Goal: Transaction & Acquisition: Book appointment/travel/reservation

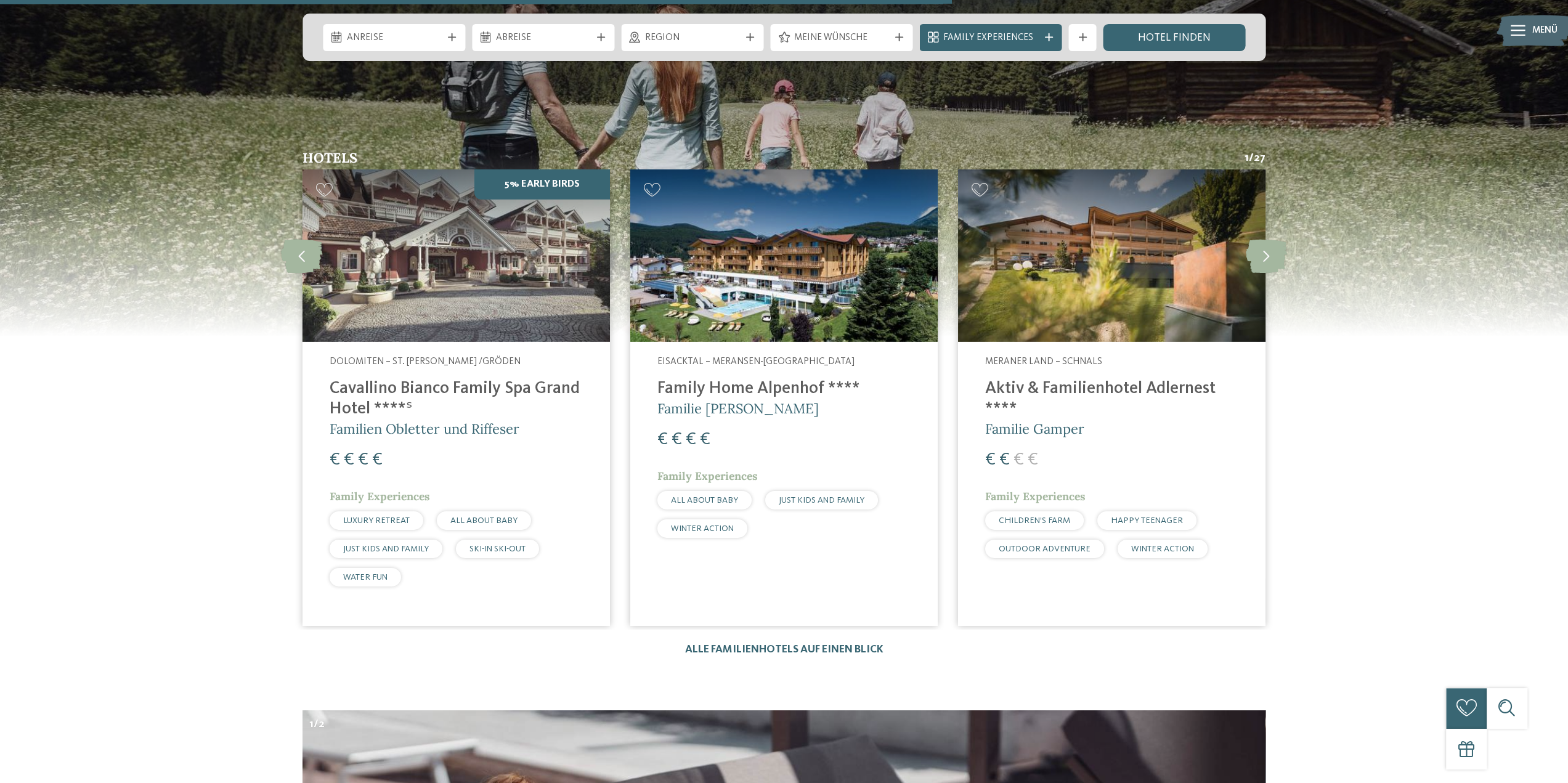
scroll to position [3820, 0]
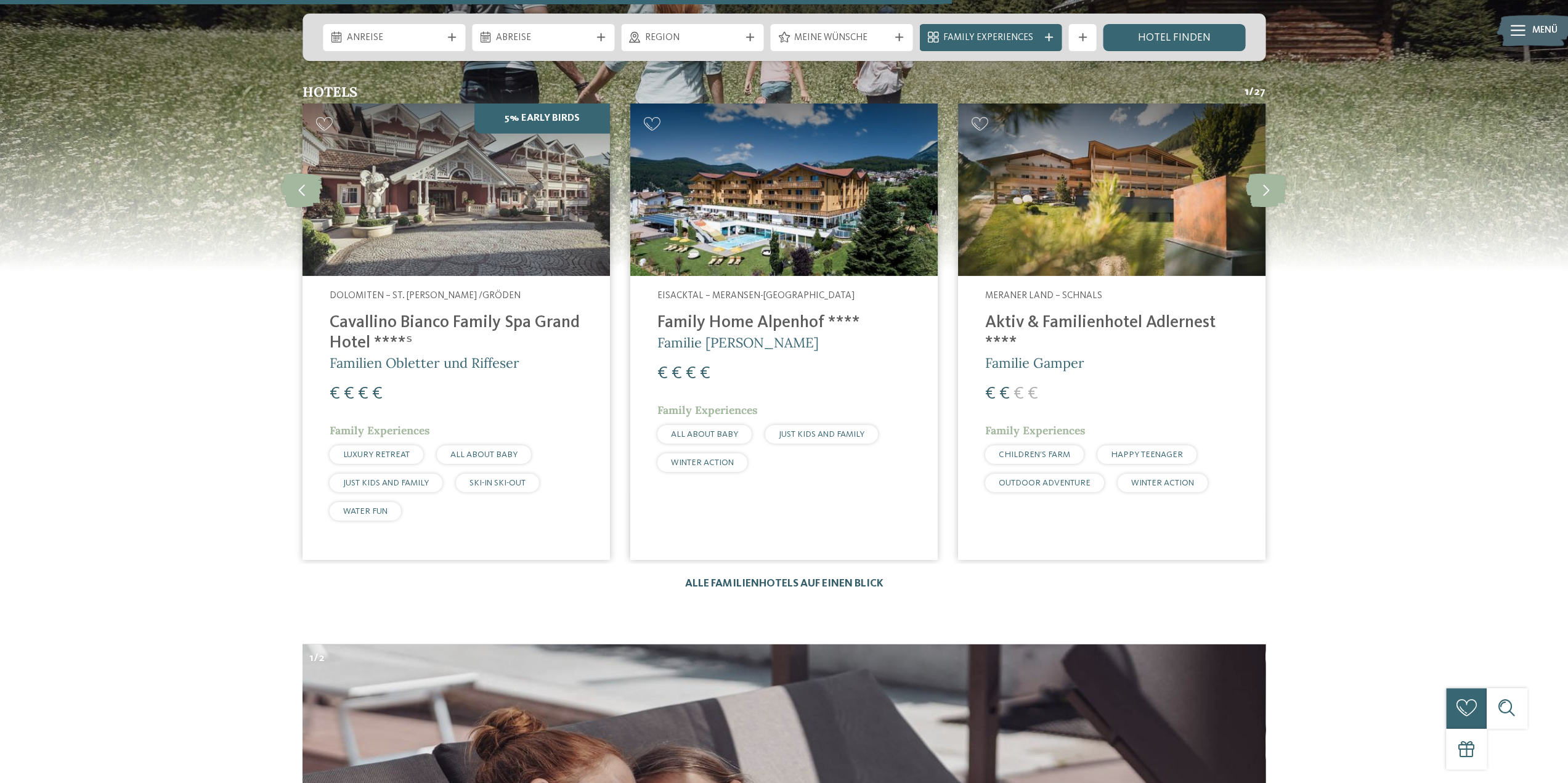
click at [811, 579] on link "Alle Familienhotels auf einen Blick" at bounding box center [784, 584] width 198 height 11
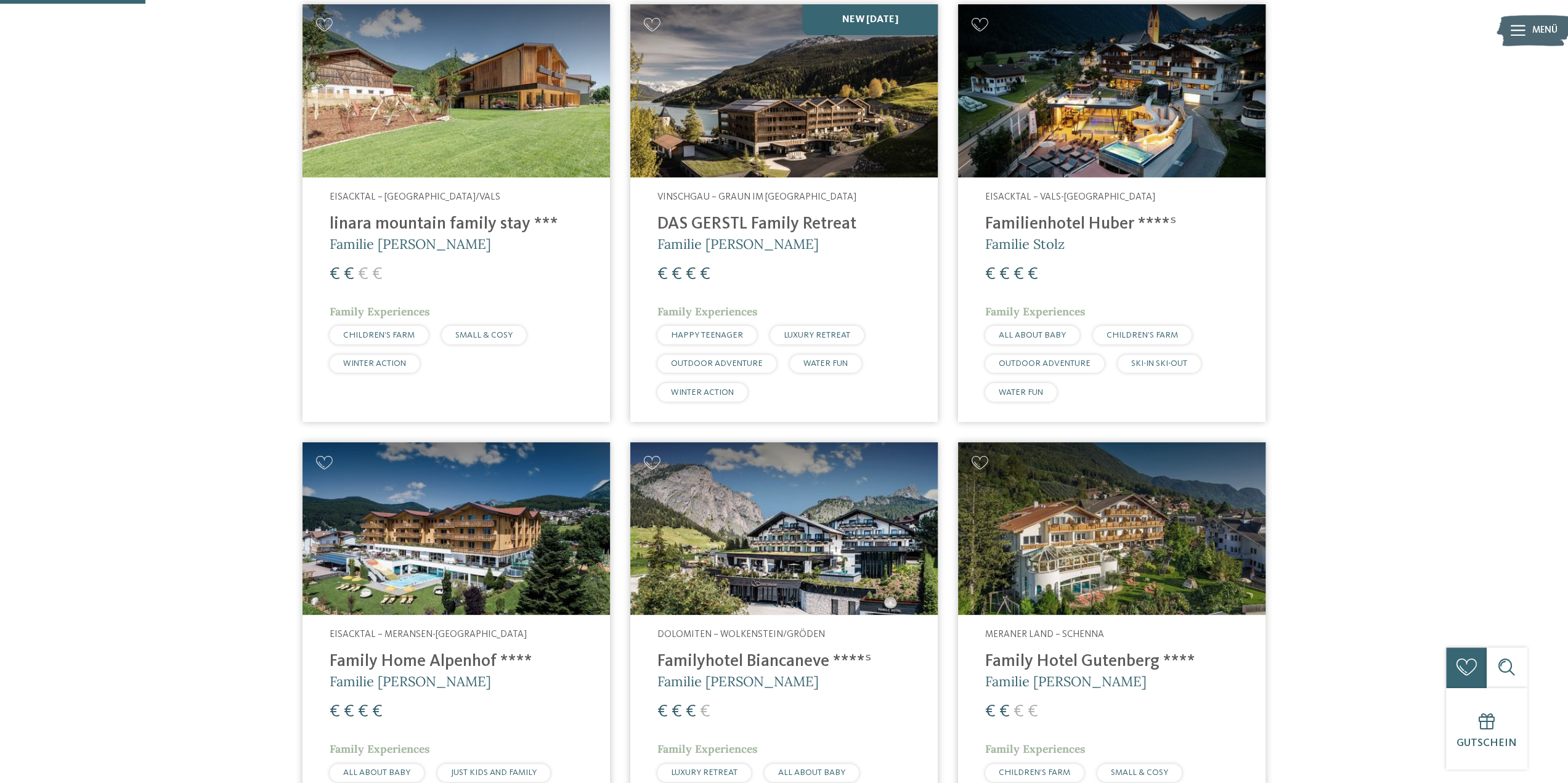
scroll to position [370, 0]
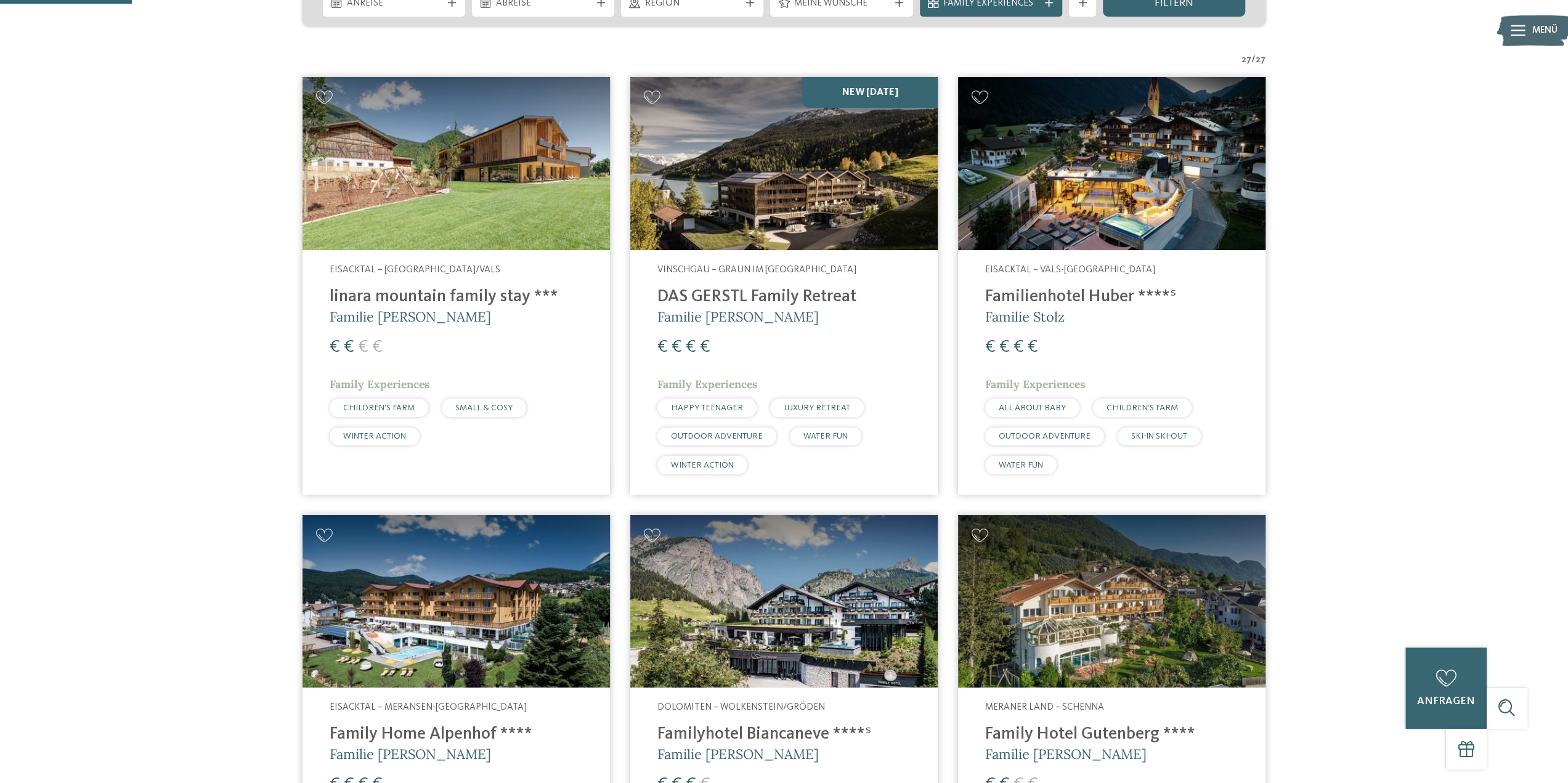
click at [1018, 292] on h4 "Familienhotel Huber ****ˢ" at bounding box center [1111, 297] width 253 height 20
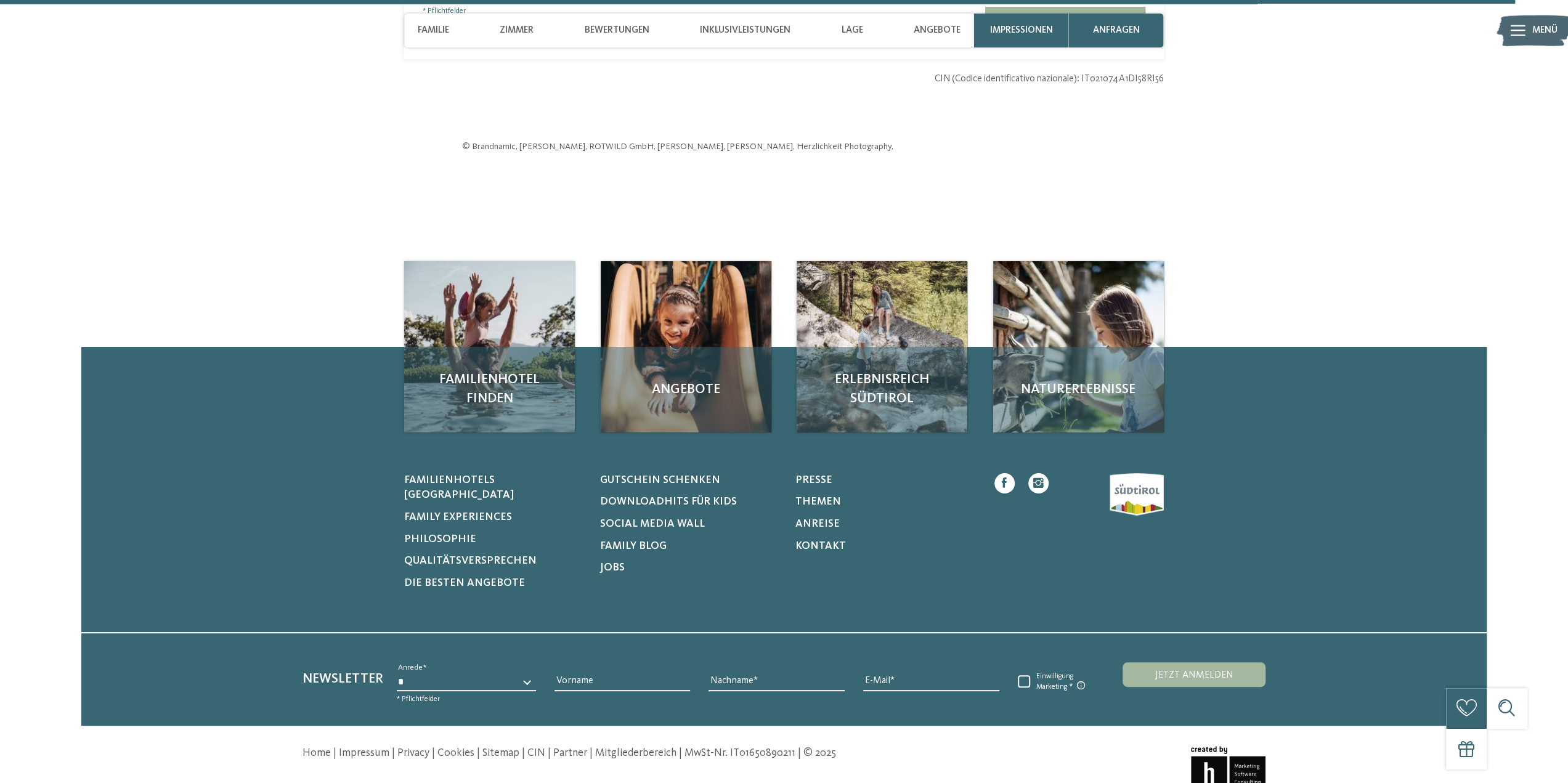
scroll to position [4661, 0]
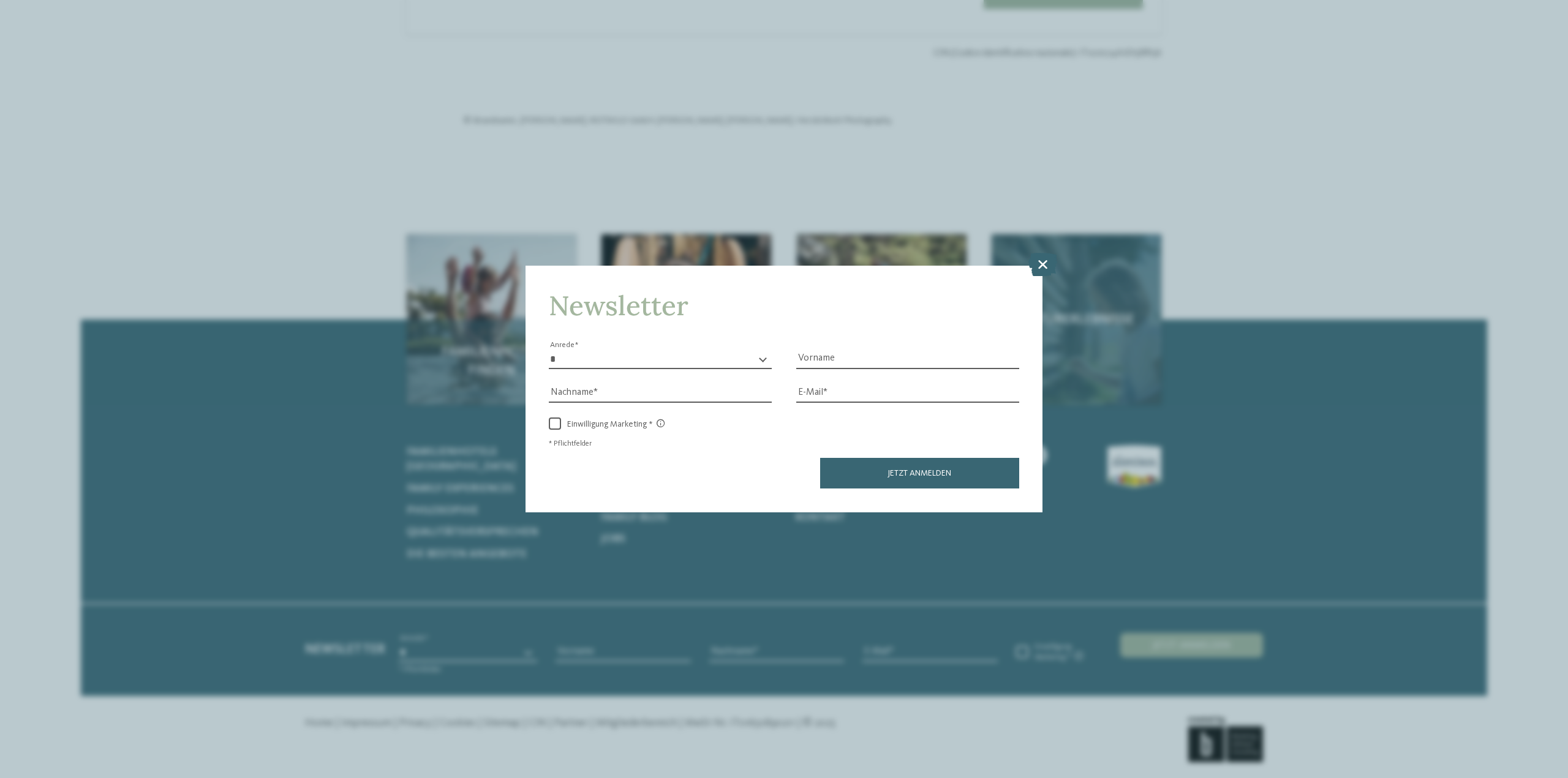
drag, startPoint x: 1034, startPoint y: 261, endPoint x: 1025, endPoint y: 275, distance: 16.6
click at [1034, 261] on icon at bounding box center [1043, 264] width 29 height 23
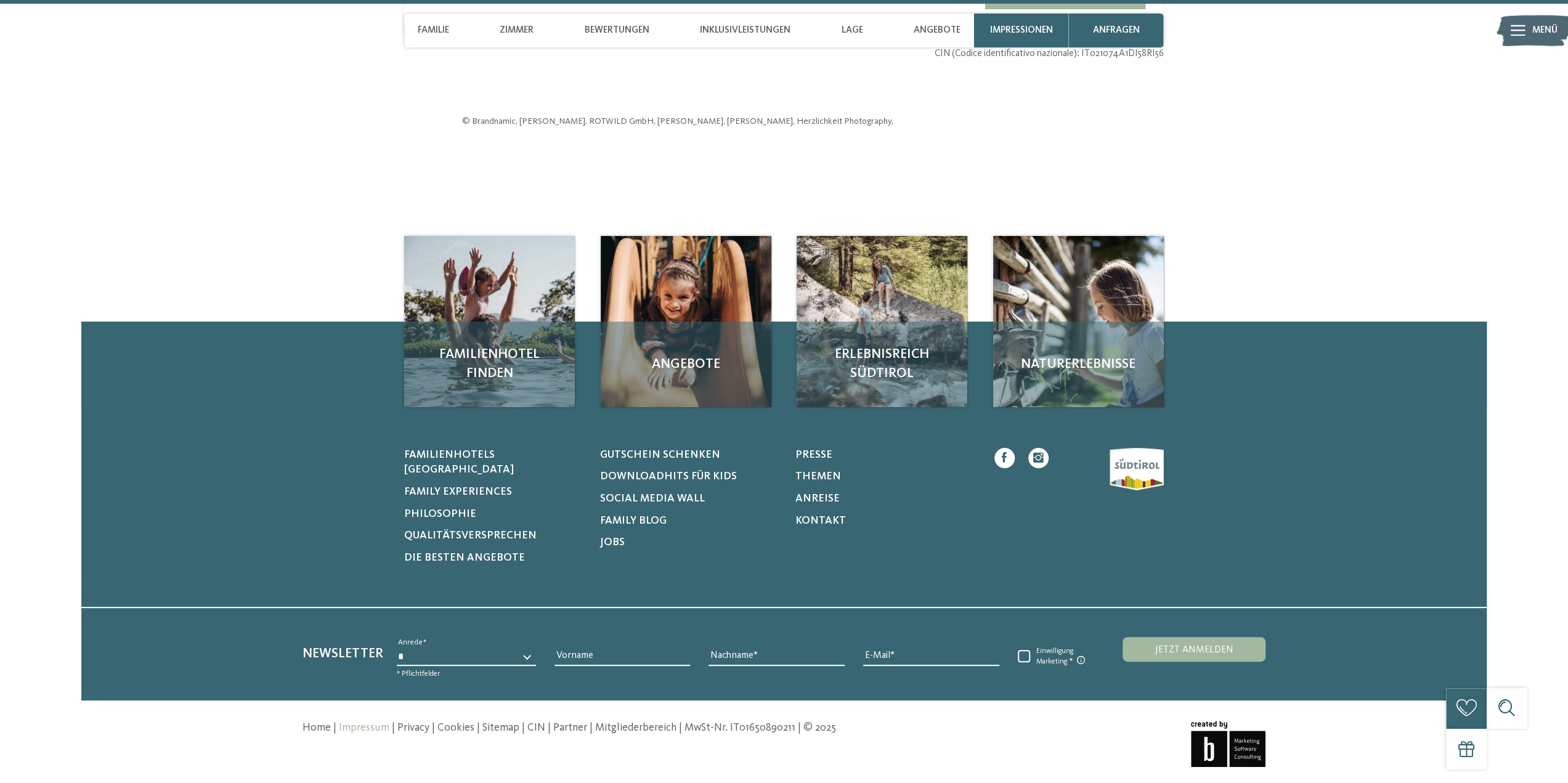
click at [359, 723] on link "Impressum" at bounding box center [364, 728] width 50 height 11
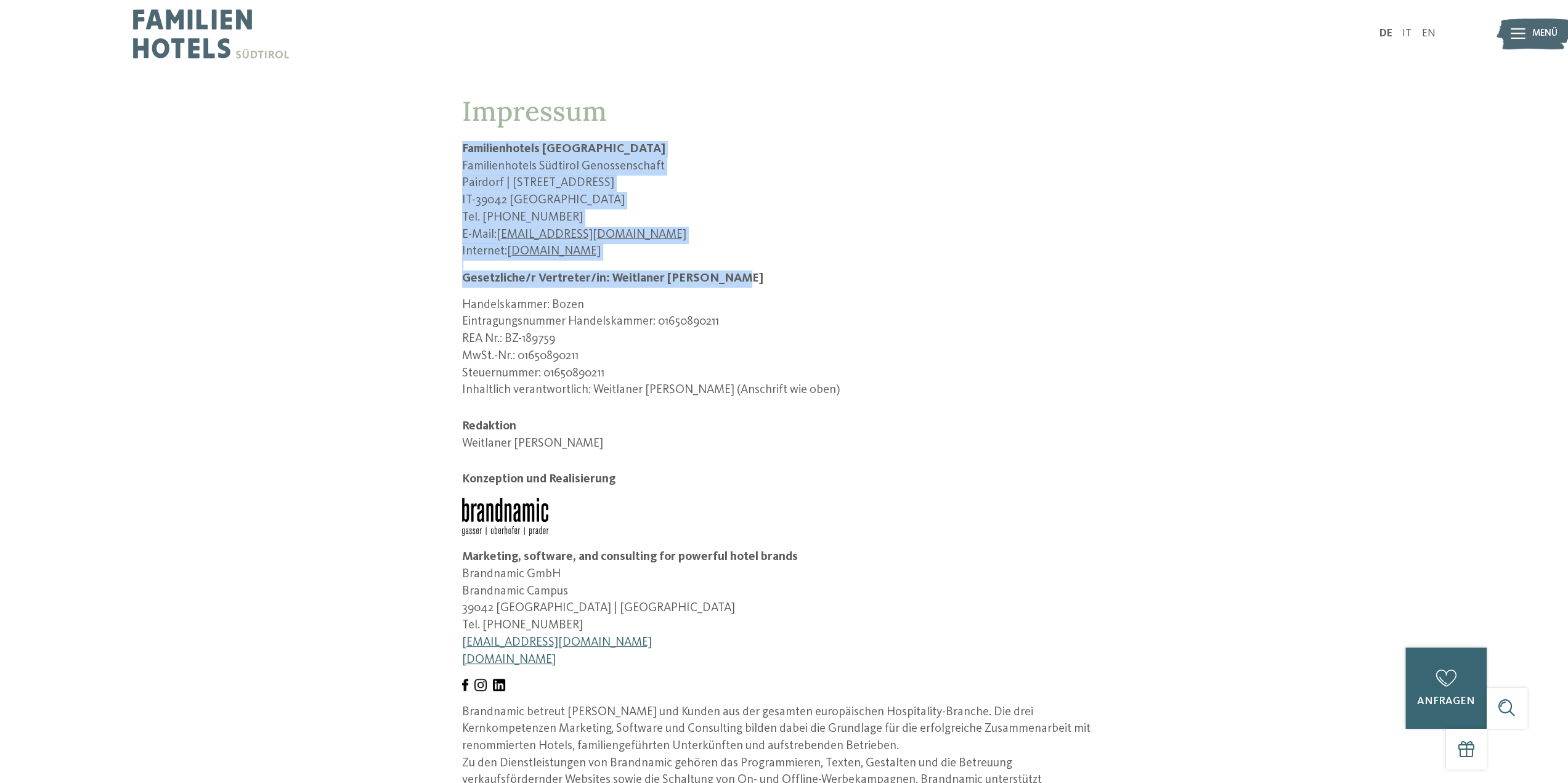
drag, startPoint x: 455, startPoint y: 146, endPoint x: 729, endPoint y: 280, distance: 305.0
copy div "Familienhotels Südtirol Familienhotels Südtirol Genossenschaft Pairdorf | Satzl…"
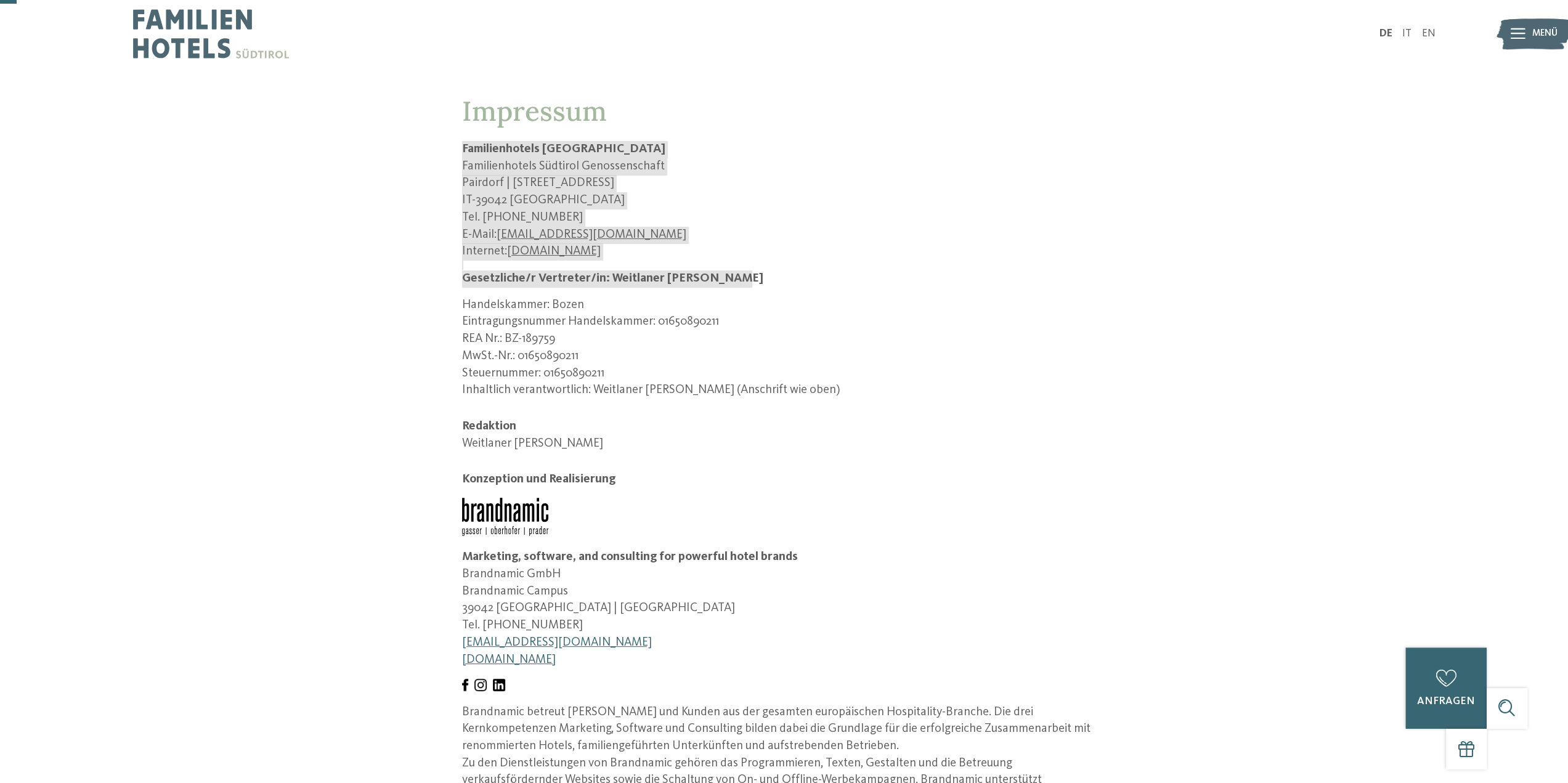
scroll to position [62, 0]
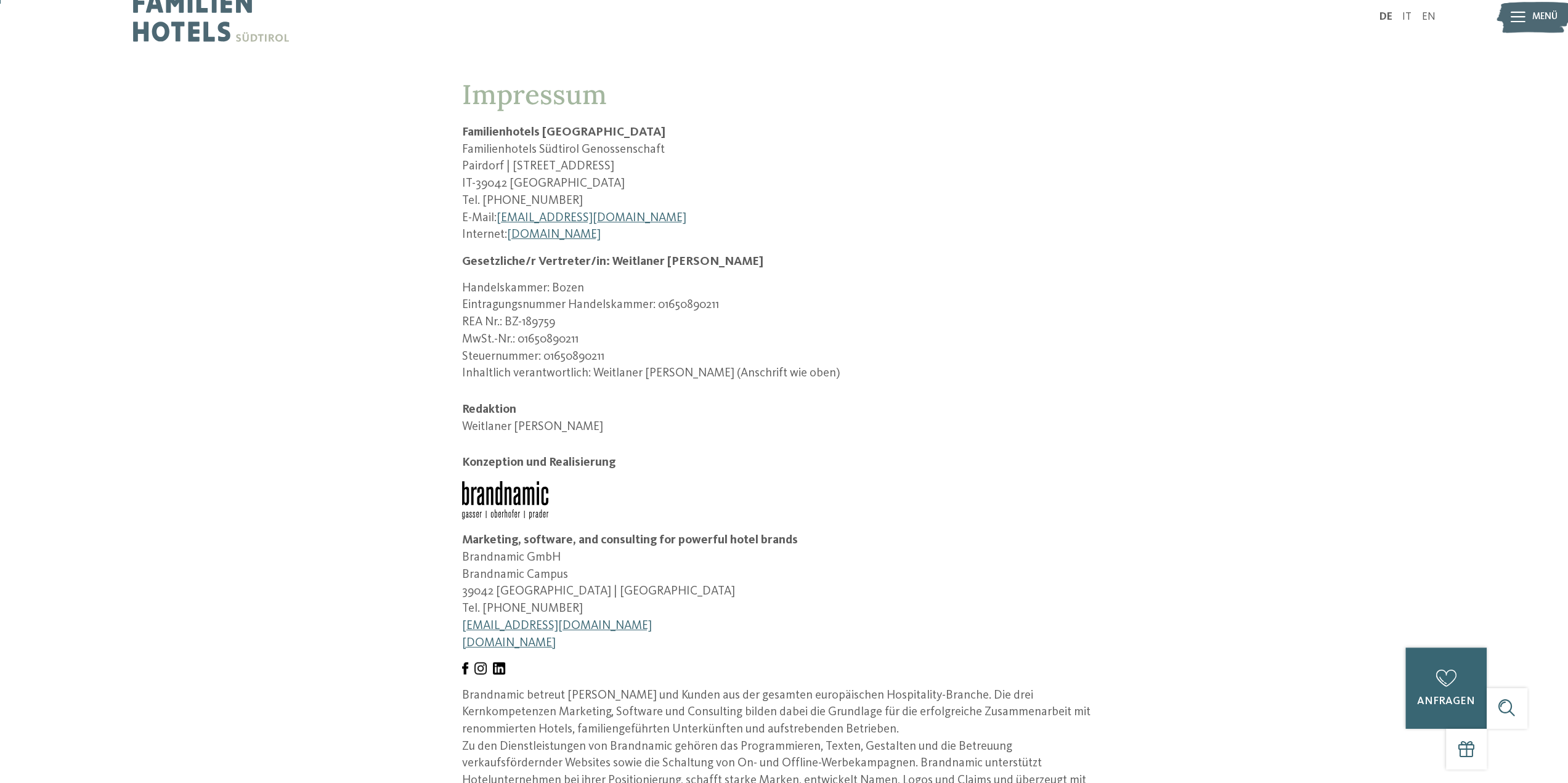
scroll to position [0, 0]
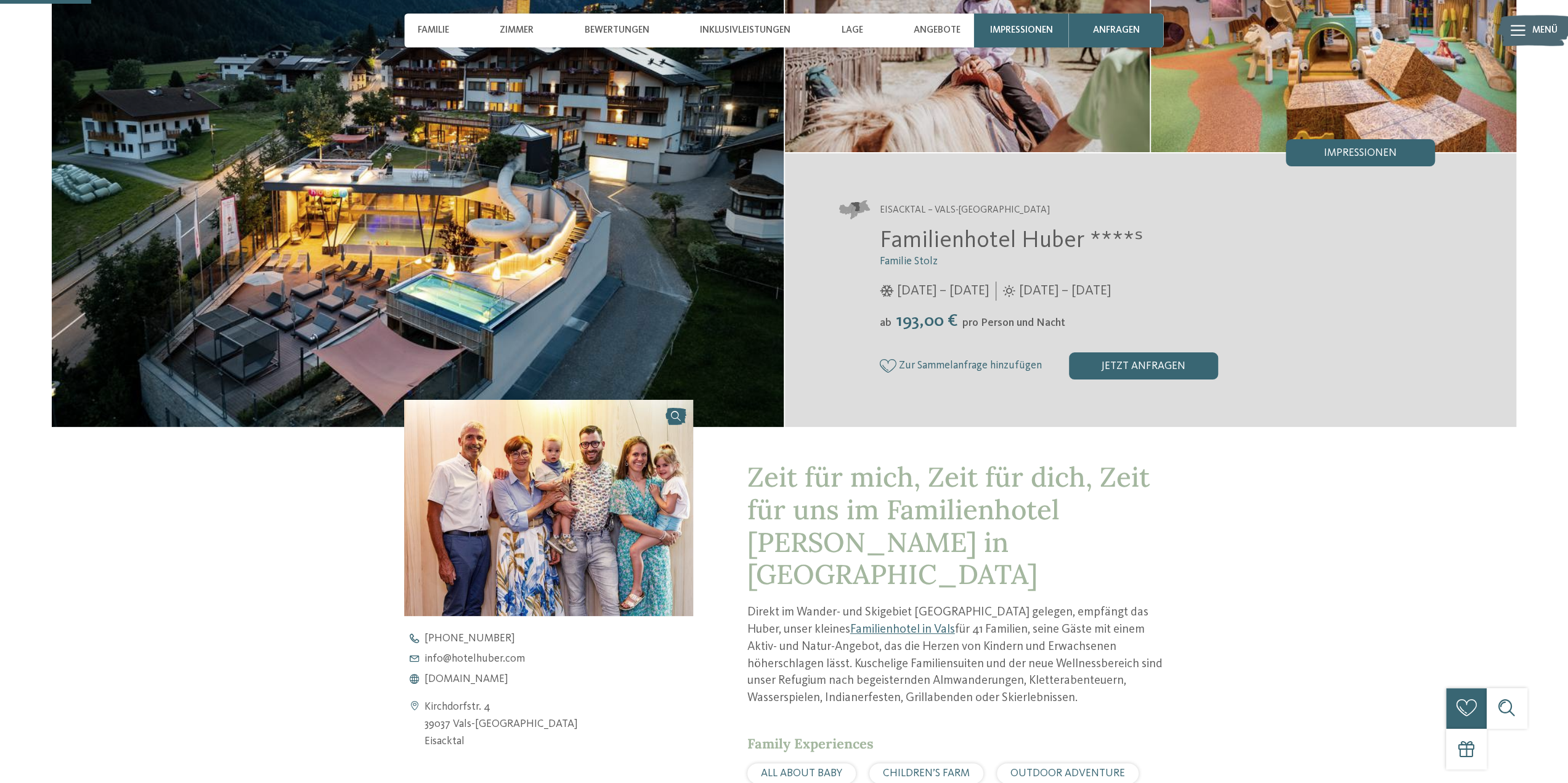
scroll to position [308, 0]
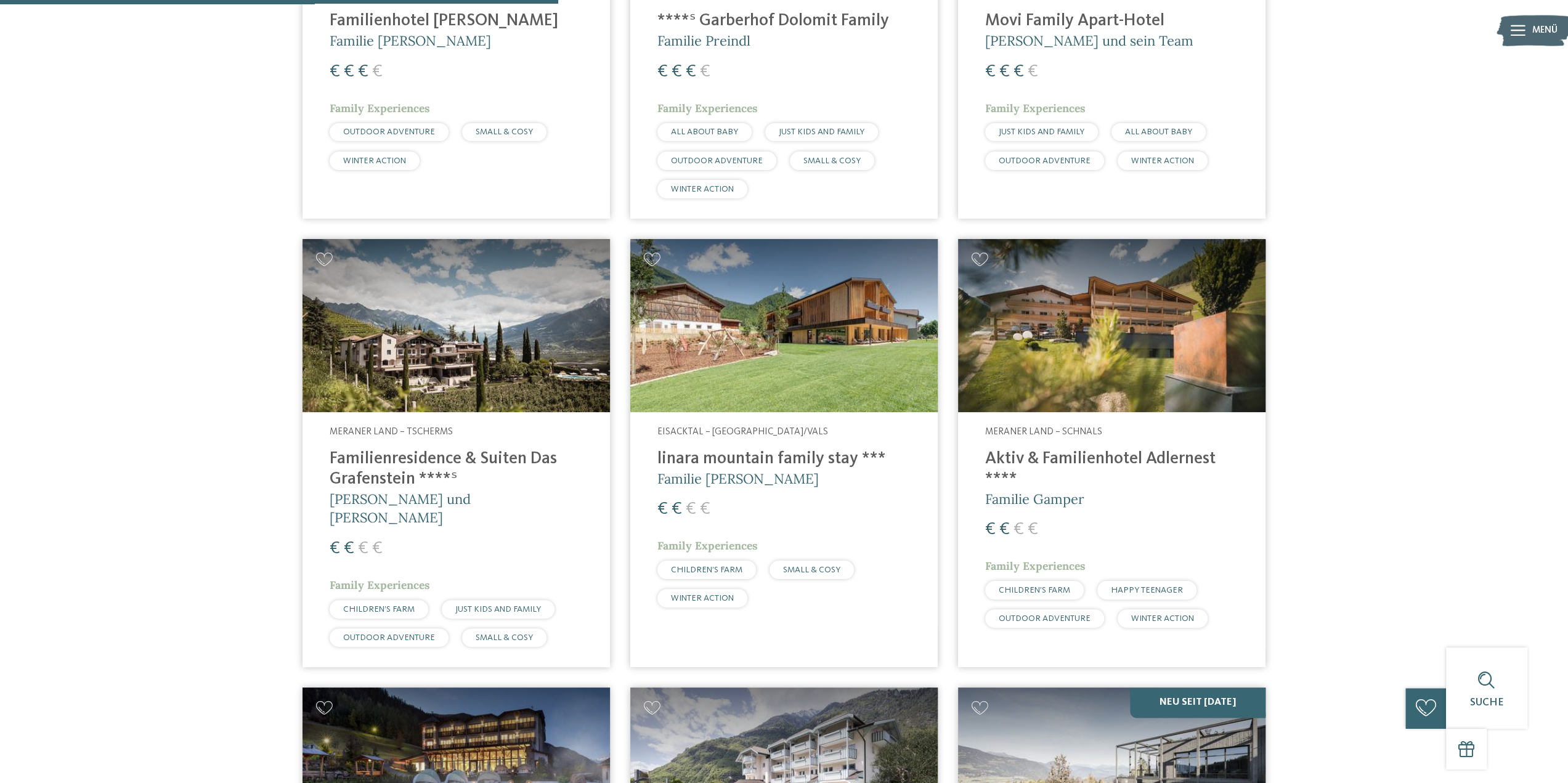
scroll to position [1602, 0]
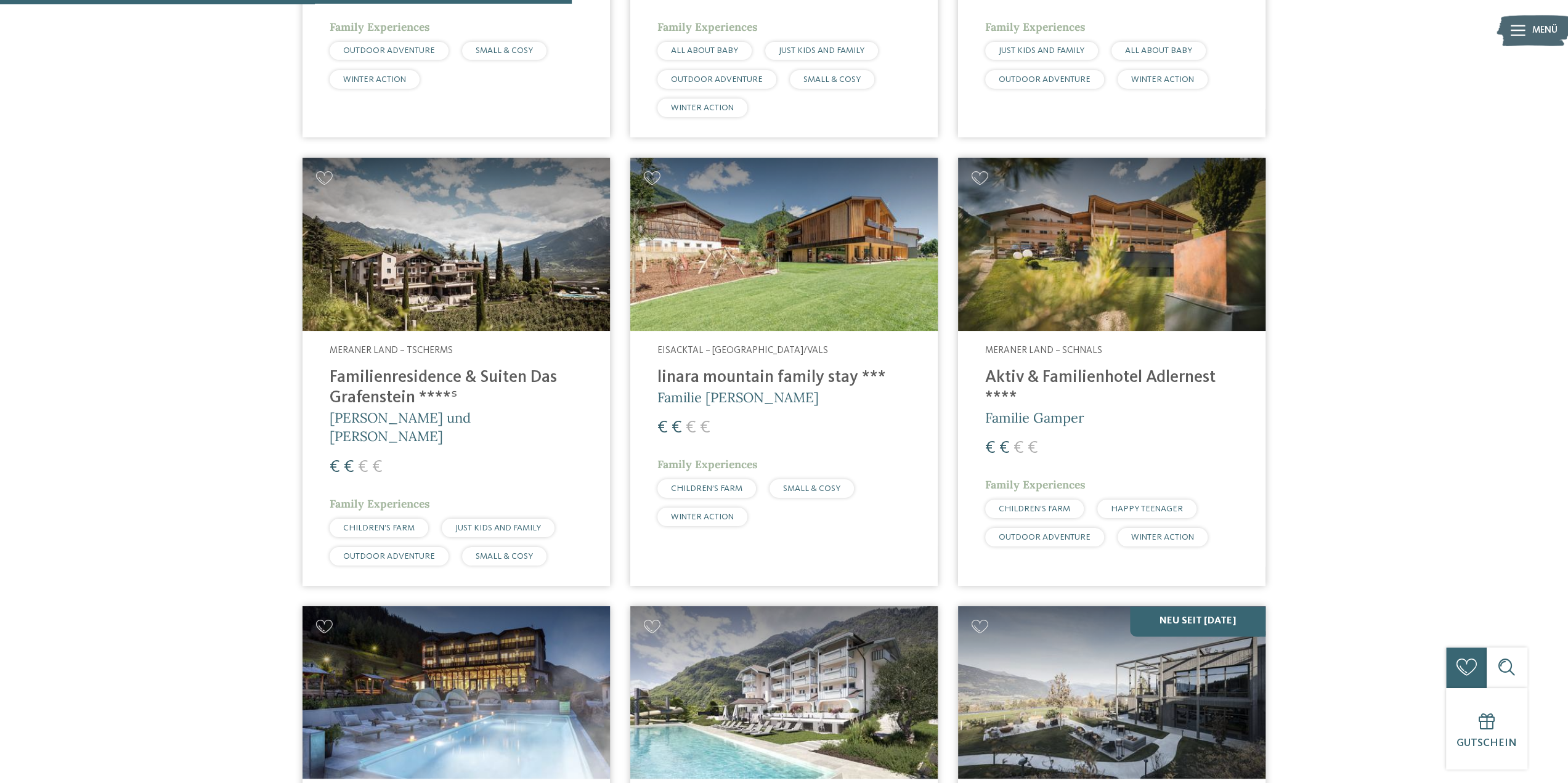
click at [1066, 254] on img at bounding box center [1111, 245] width 308 height 173
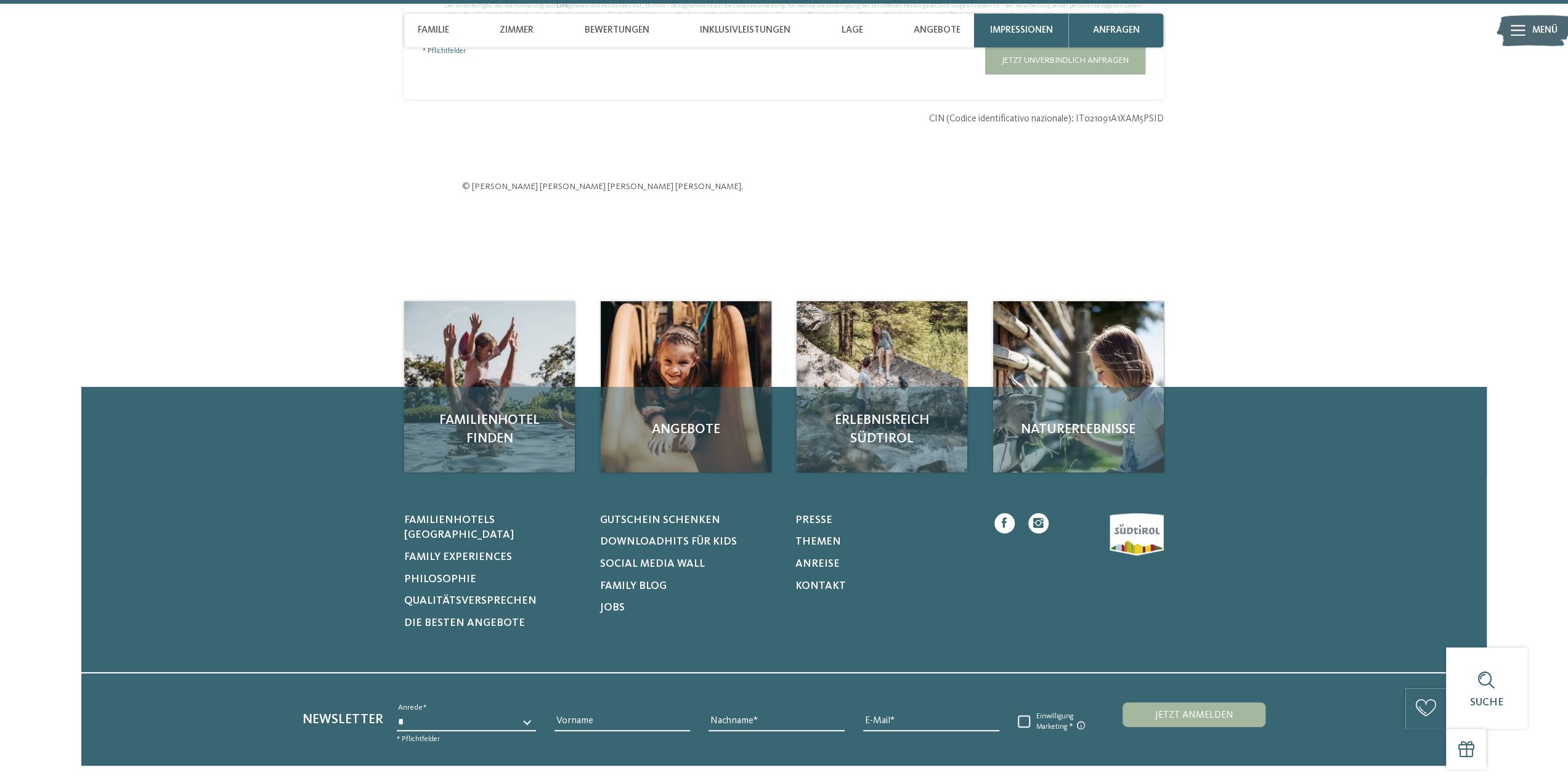
scroll to position [4423, 0]
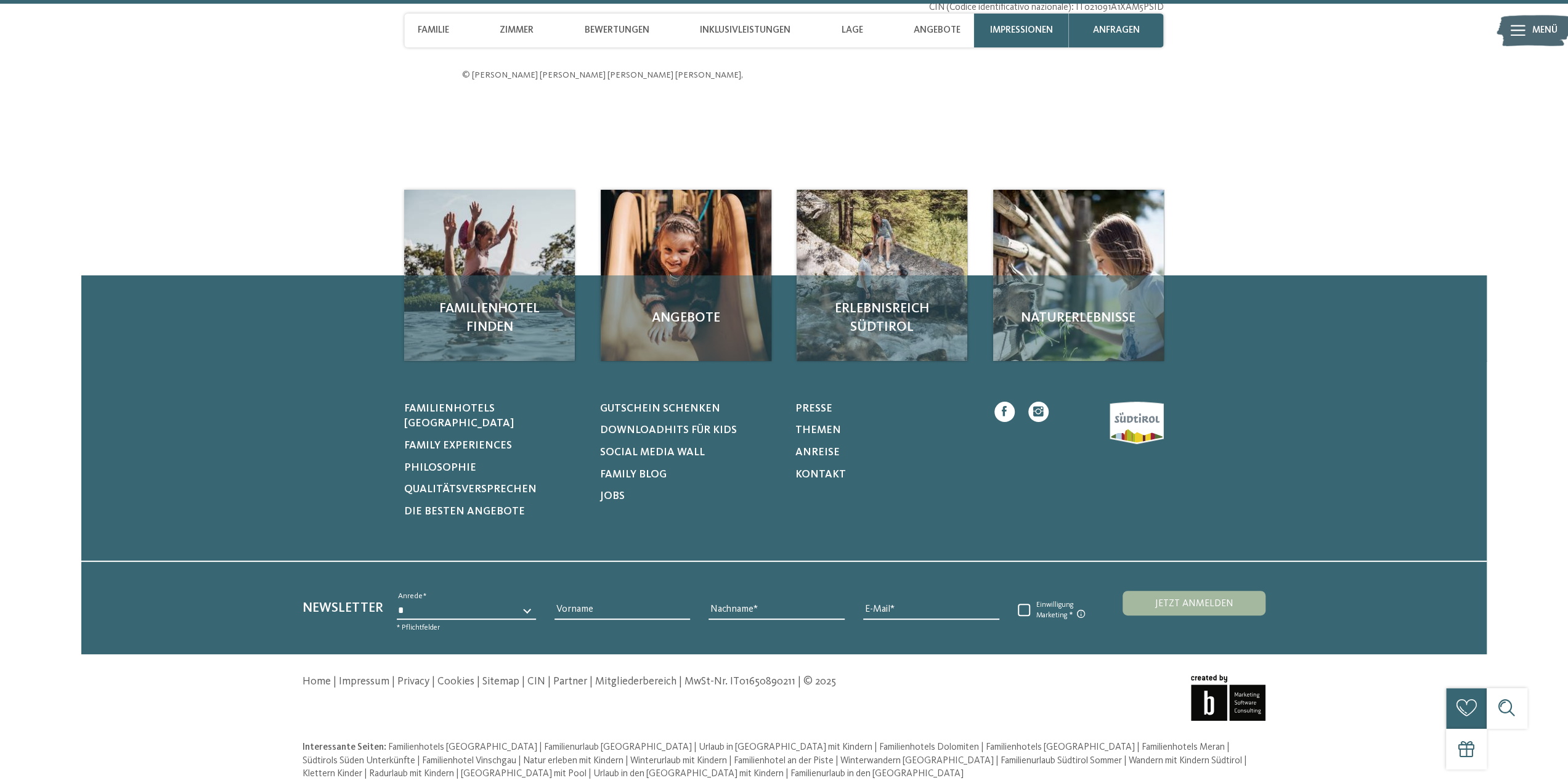
click at [375, 677] on link "Impressum" at bounding box center [364, 682] width 50 height 11
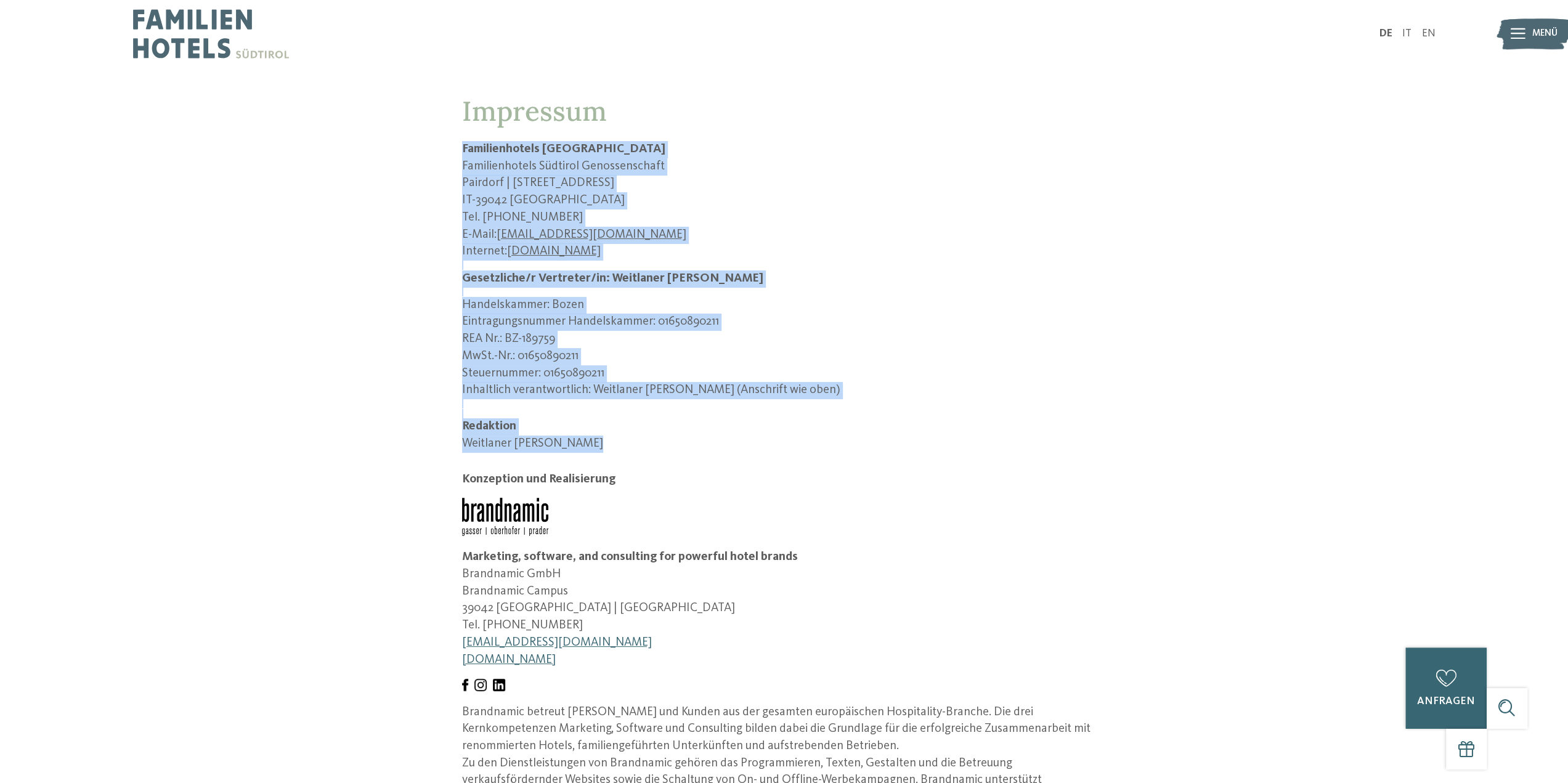
drag, startPoint x: 460, startPoint y: 143, endPoint x: 788, endPoint y: 460, distance: 456.2
copy div "Familienhotels Südtirol Familienhotels Südtirol Genossenschaft Pairdorf | Satzl…"
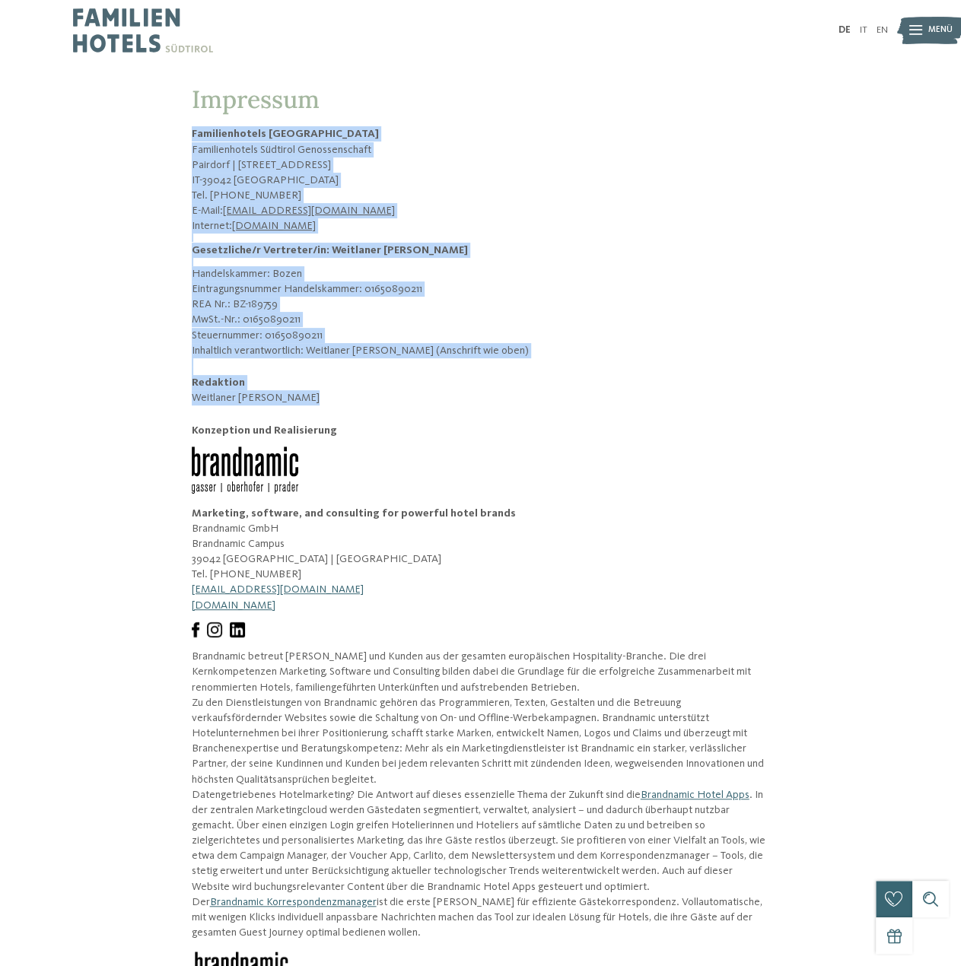
click at [569, 354] on p "Inhaltlich verantwortlich: Weitlaner Georg Josef (Anschrift wie oben)" at bounding box center [481, 350] width 578 height 15
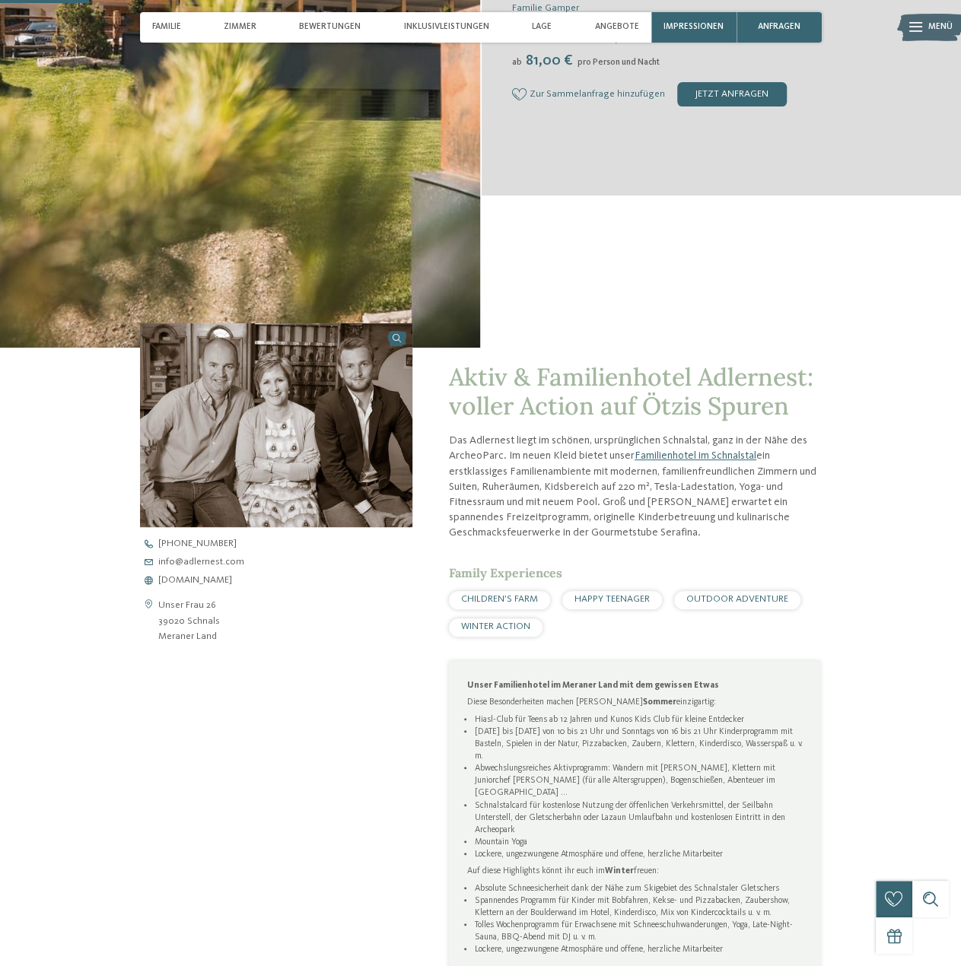
scroll to position [380, 0]
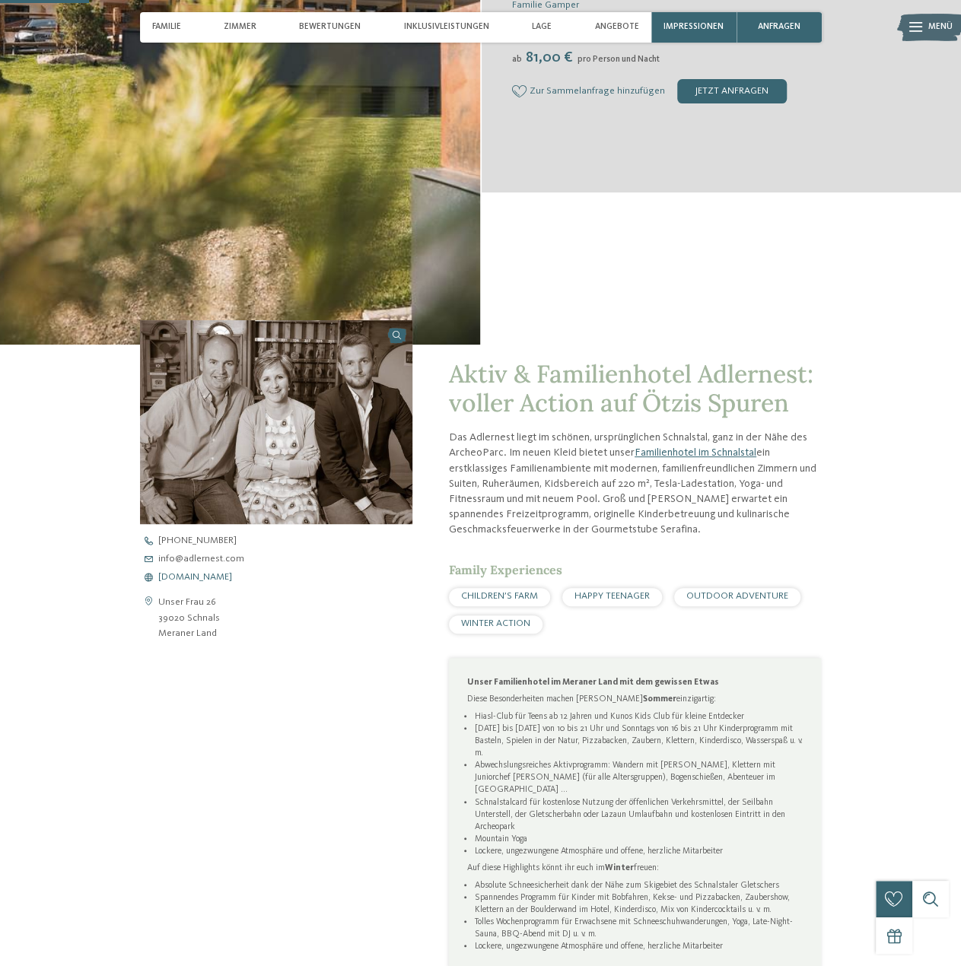
click at [199, 579] on span "www.adlernest.com" at bounding box center [195, 578] width 74 height 10
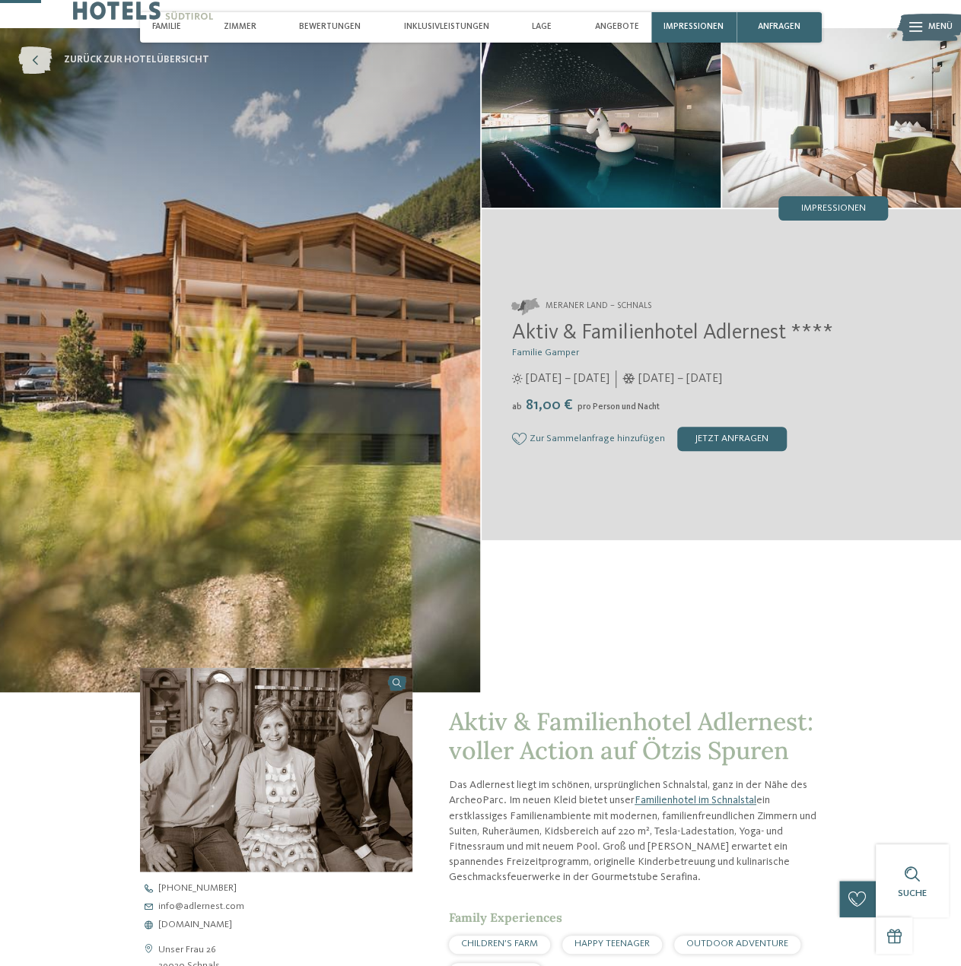
scroll to position [0, 0]
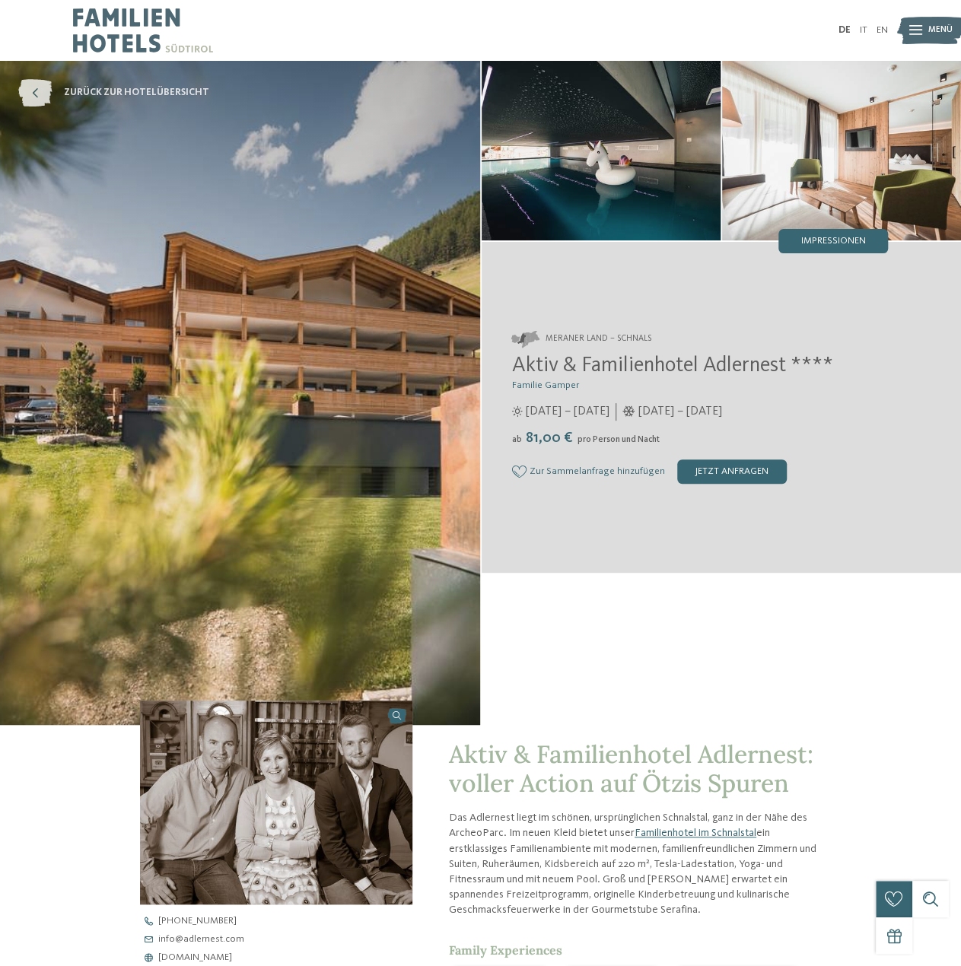
click at [26, 88] on icon at bounding box center [34, 92] width 33 height 27
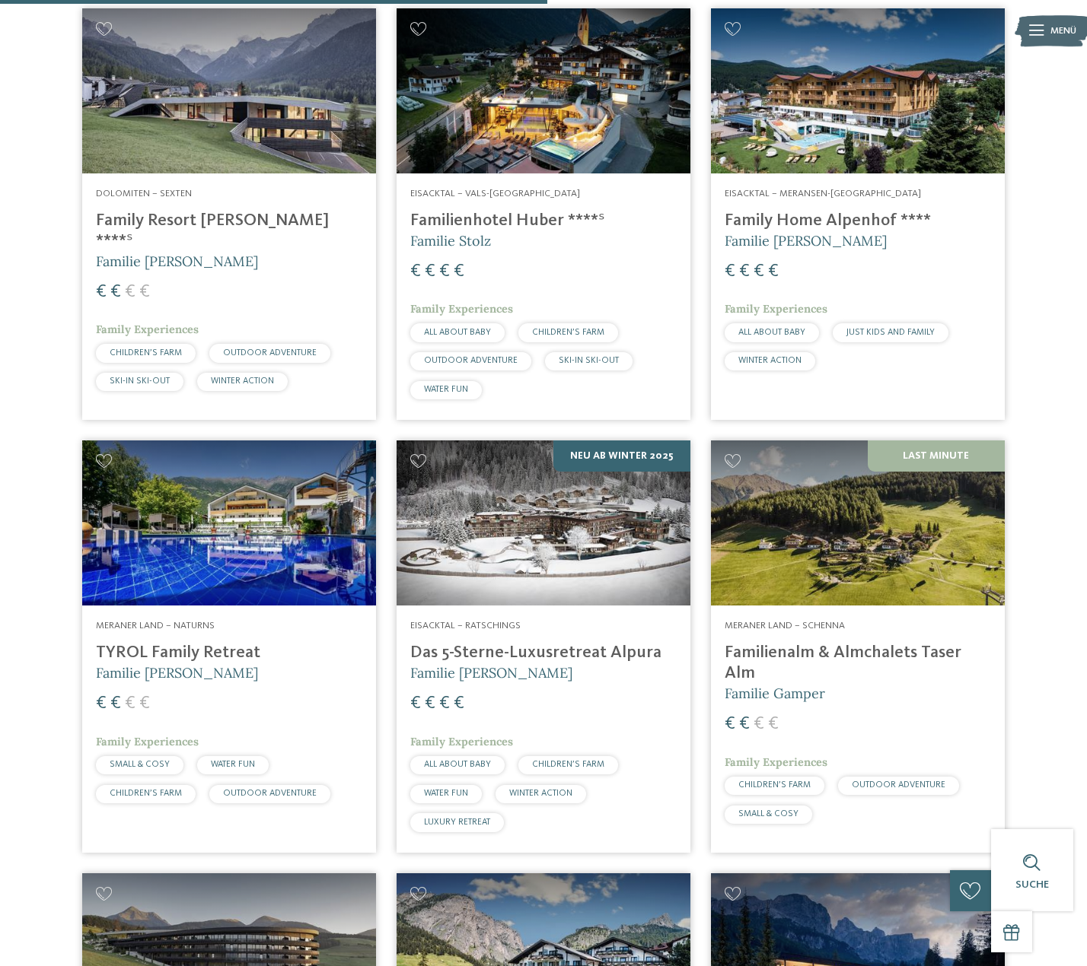
scroll to position [2207, 0]
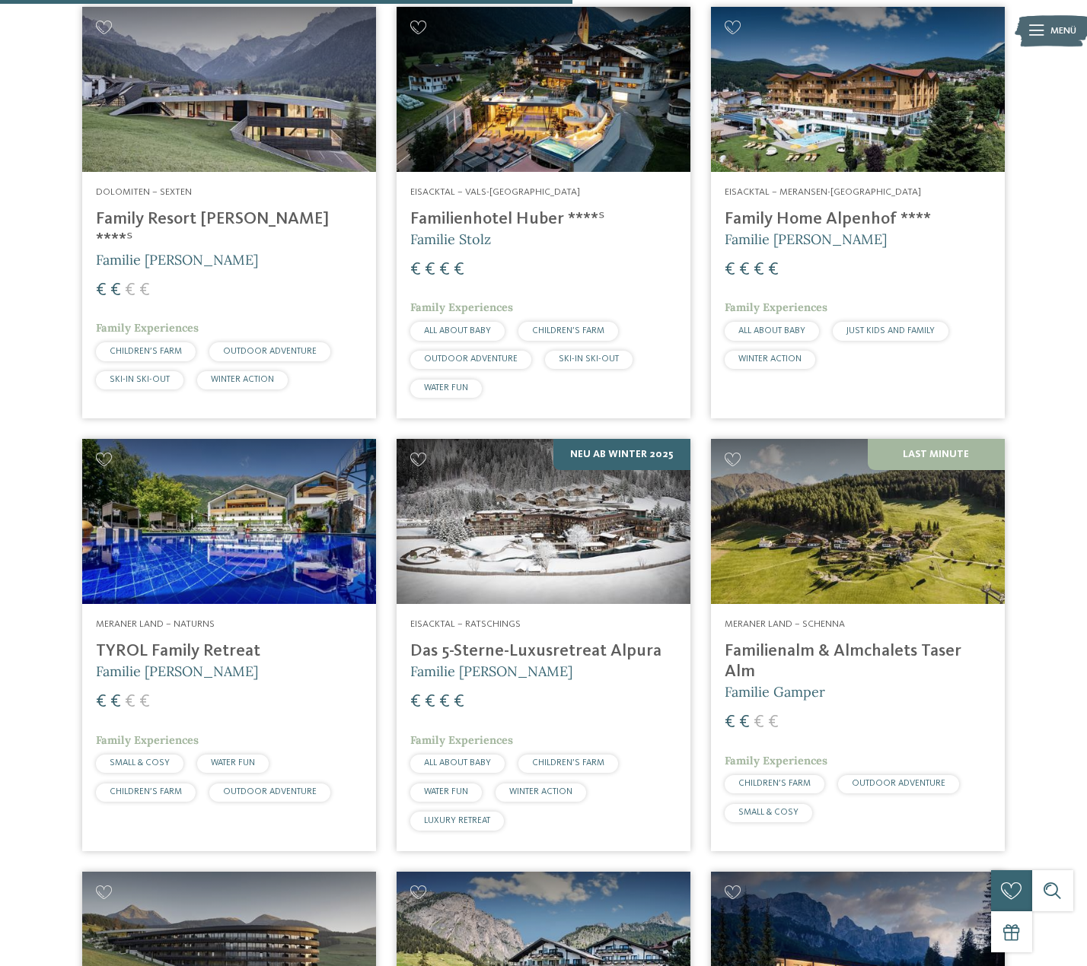
click at [207, 565] on img at bounding box center [229, 521] width 294 height 165
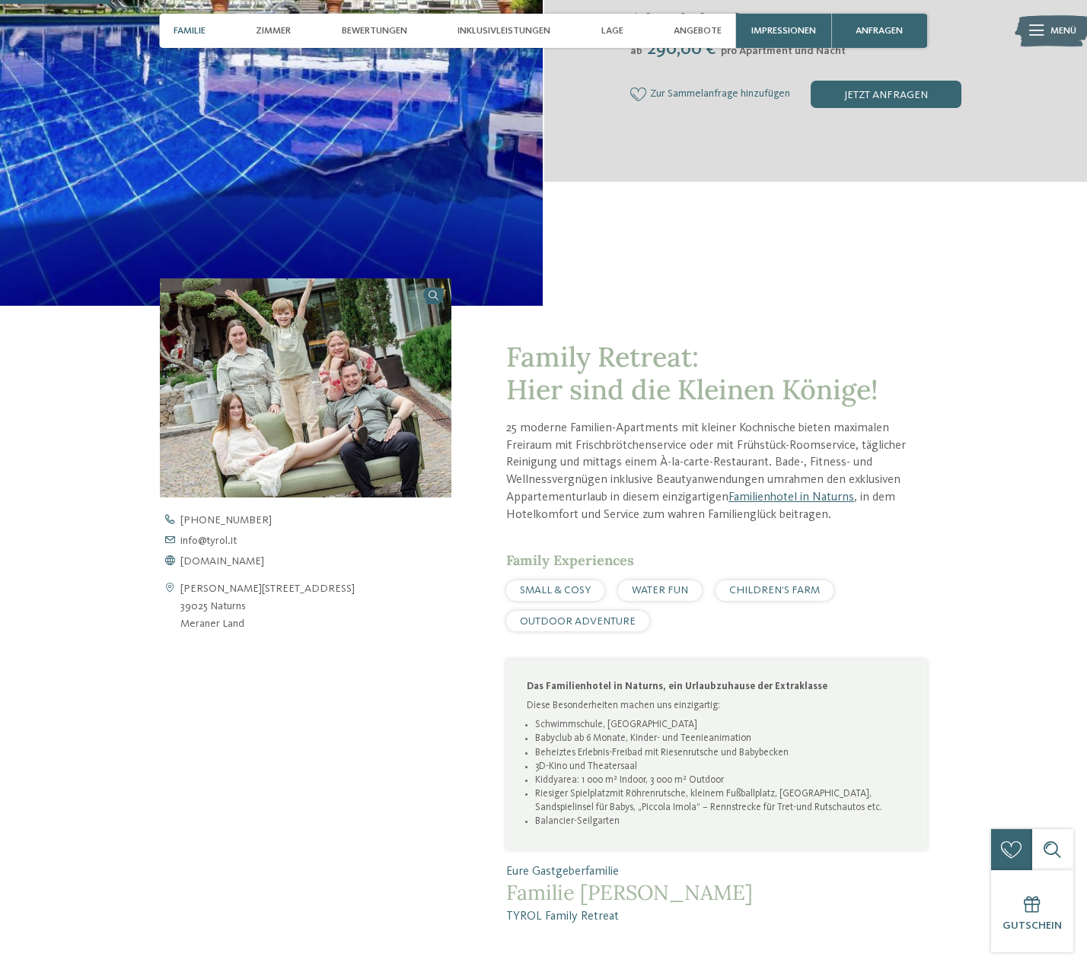
scroll to position [457, 0]
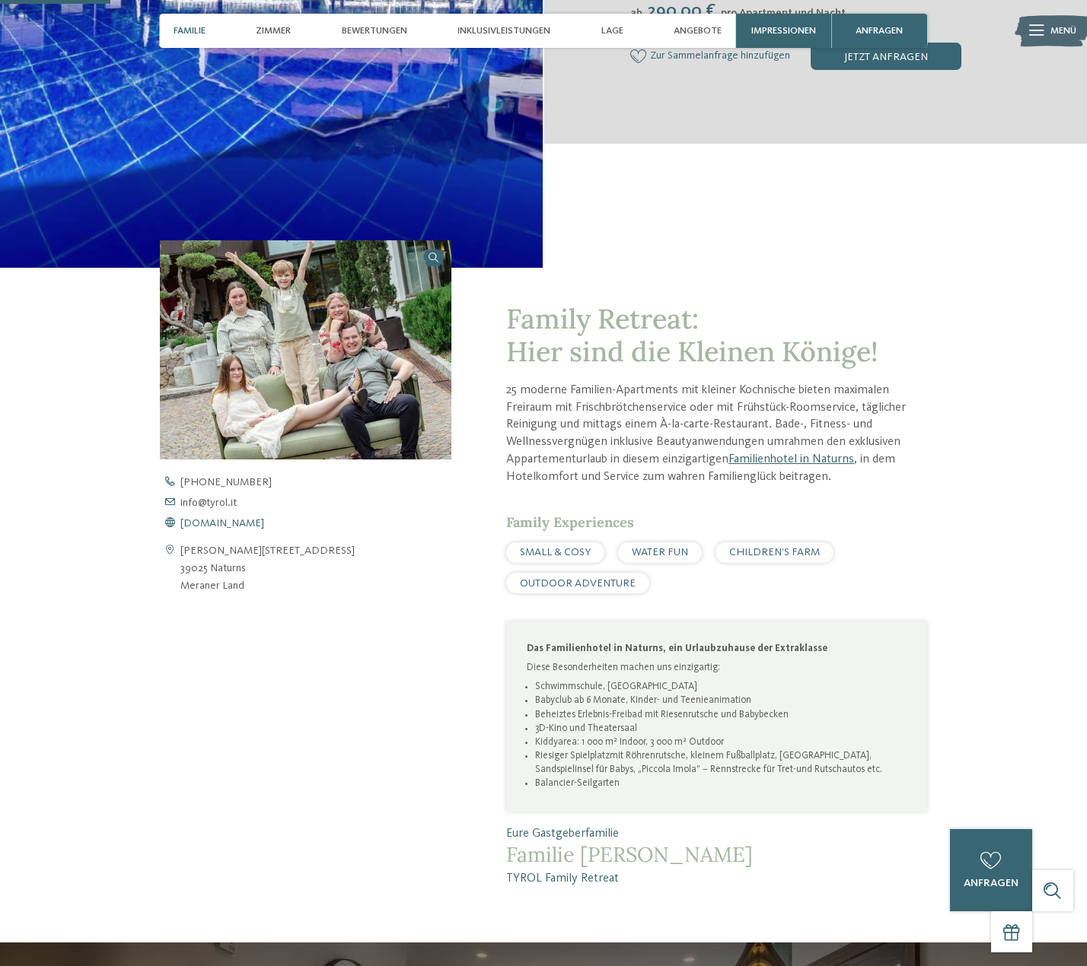
click at [205, 521] on span "www.tyrol.it" at bounding box center [222, 523] width 84 height 11
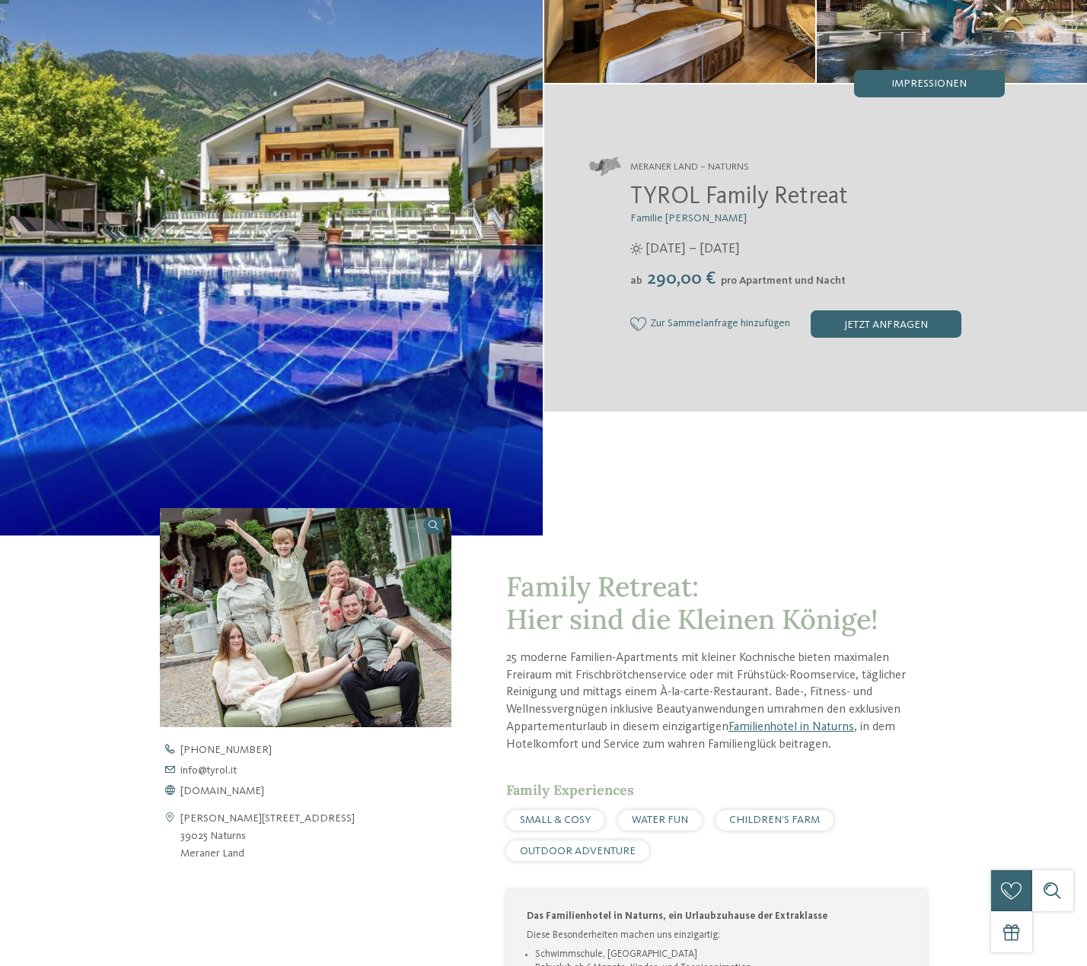
scroll to position [0, 0]
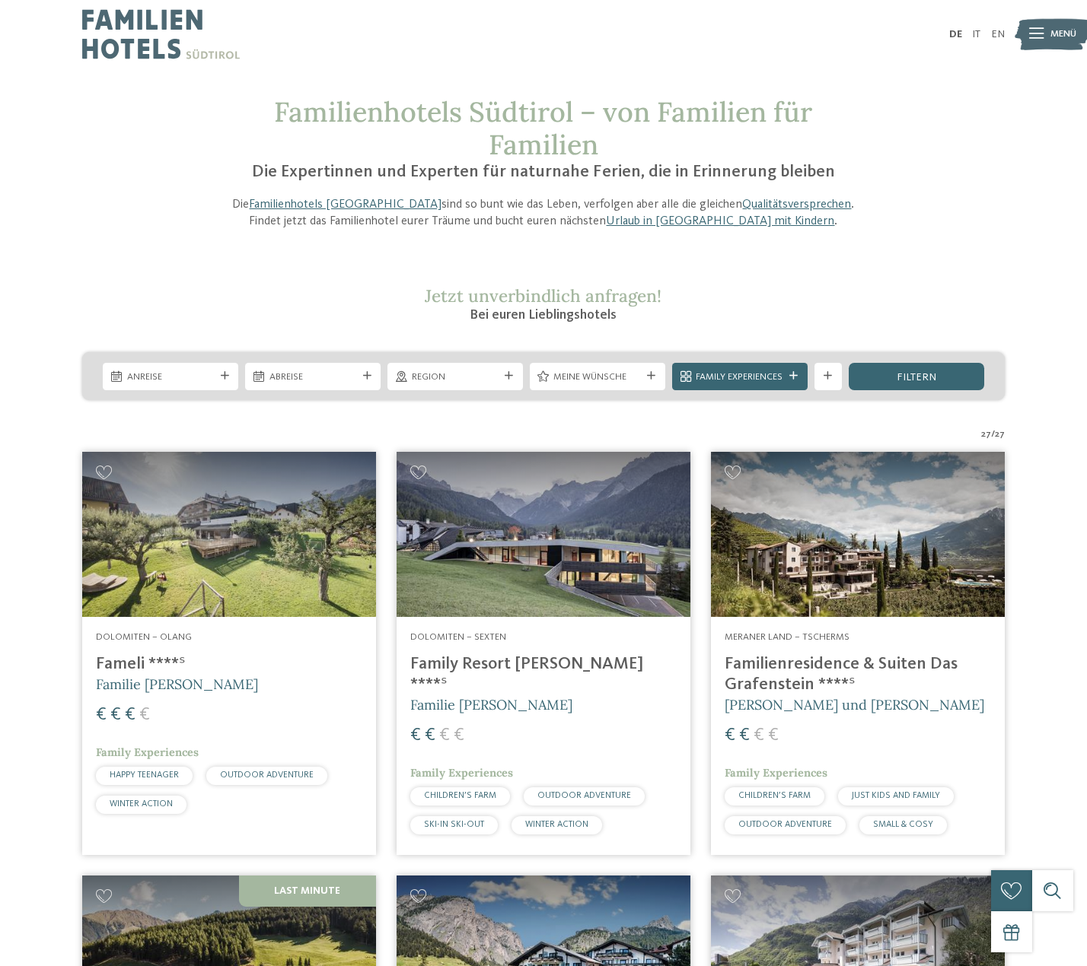
click at [470, 672] on h4 "Family Resort [PERSON_NAME] ****ˢ" at bounding box center [543, 674] width 266 height 41
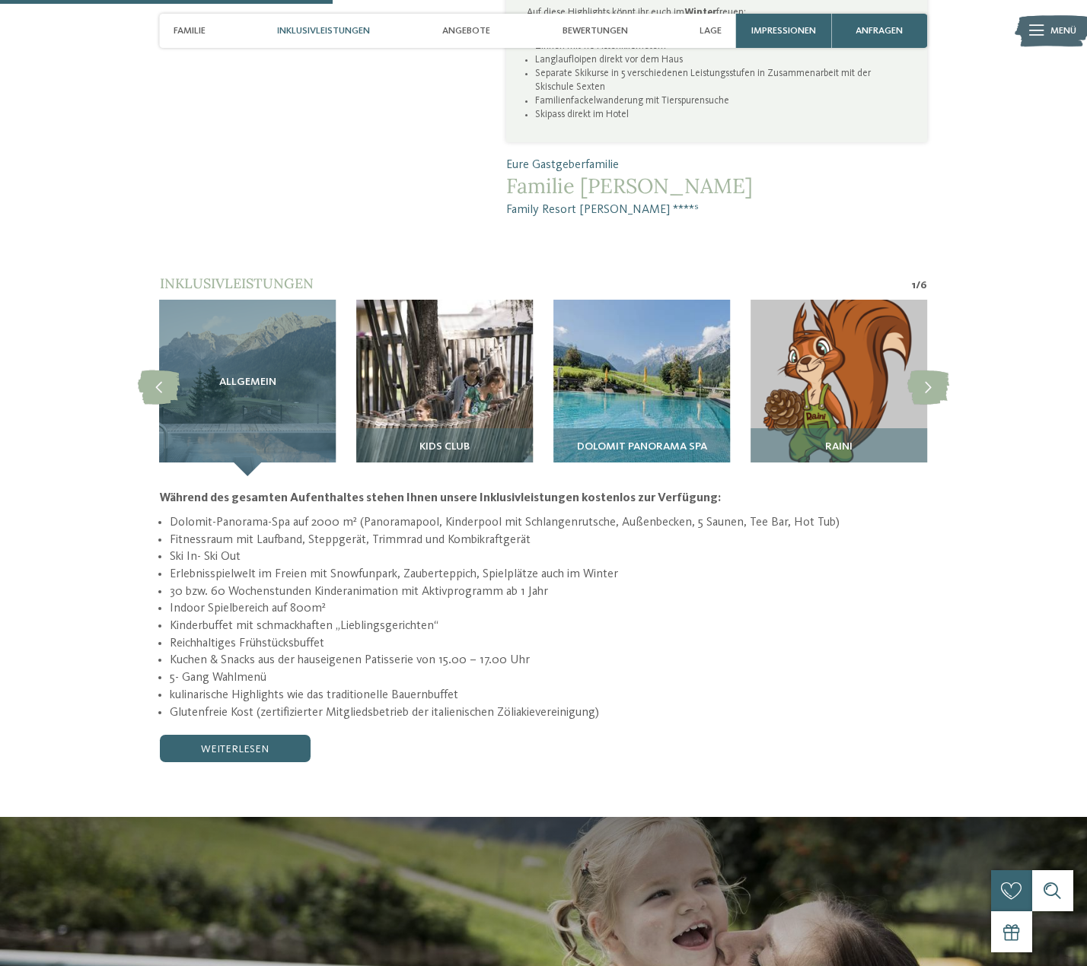
scroll to position [1294, 0]
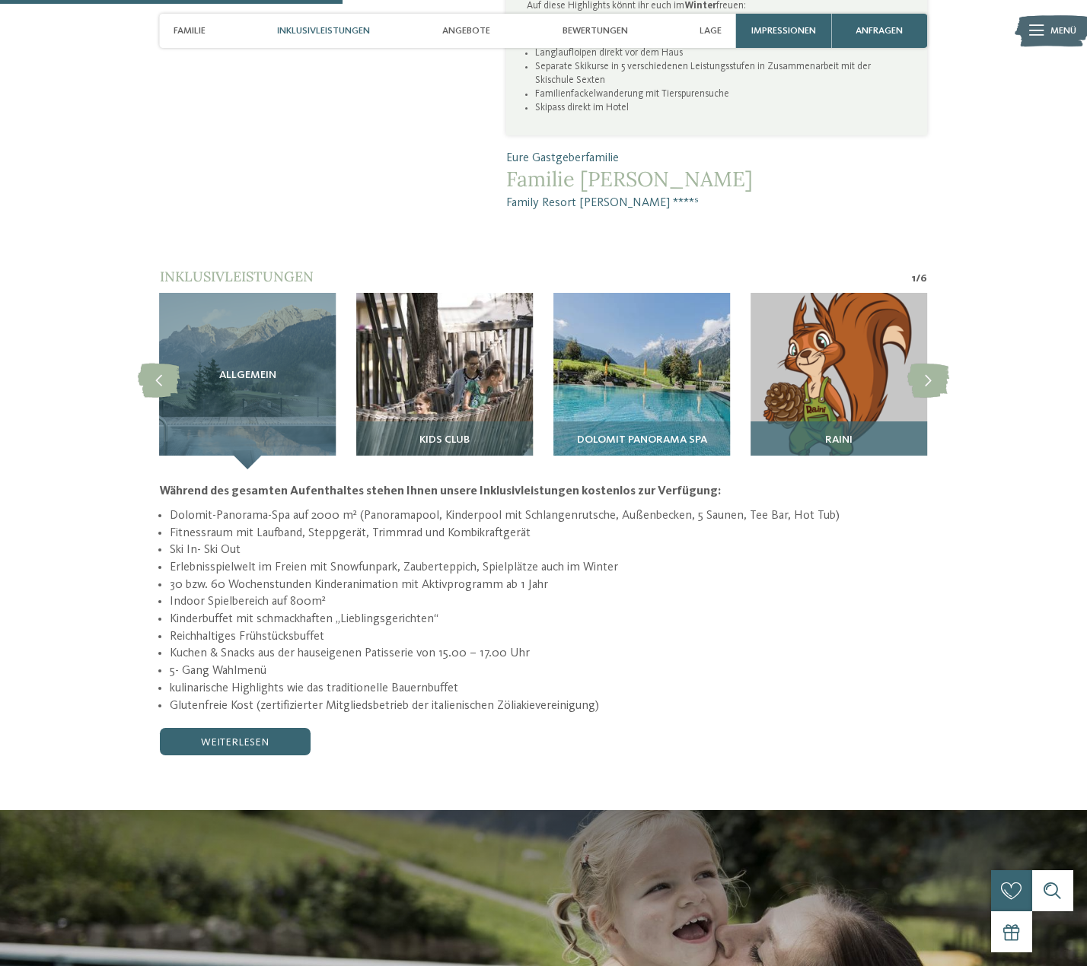
click at [844, 334] on img at bounding box center [838, 381] width 177 height 177
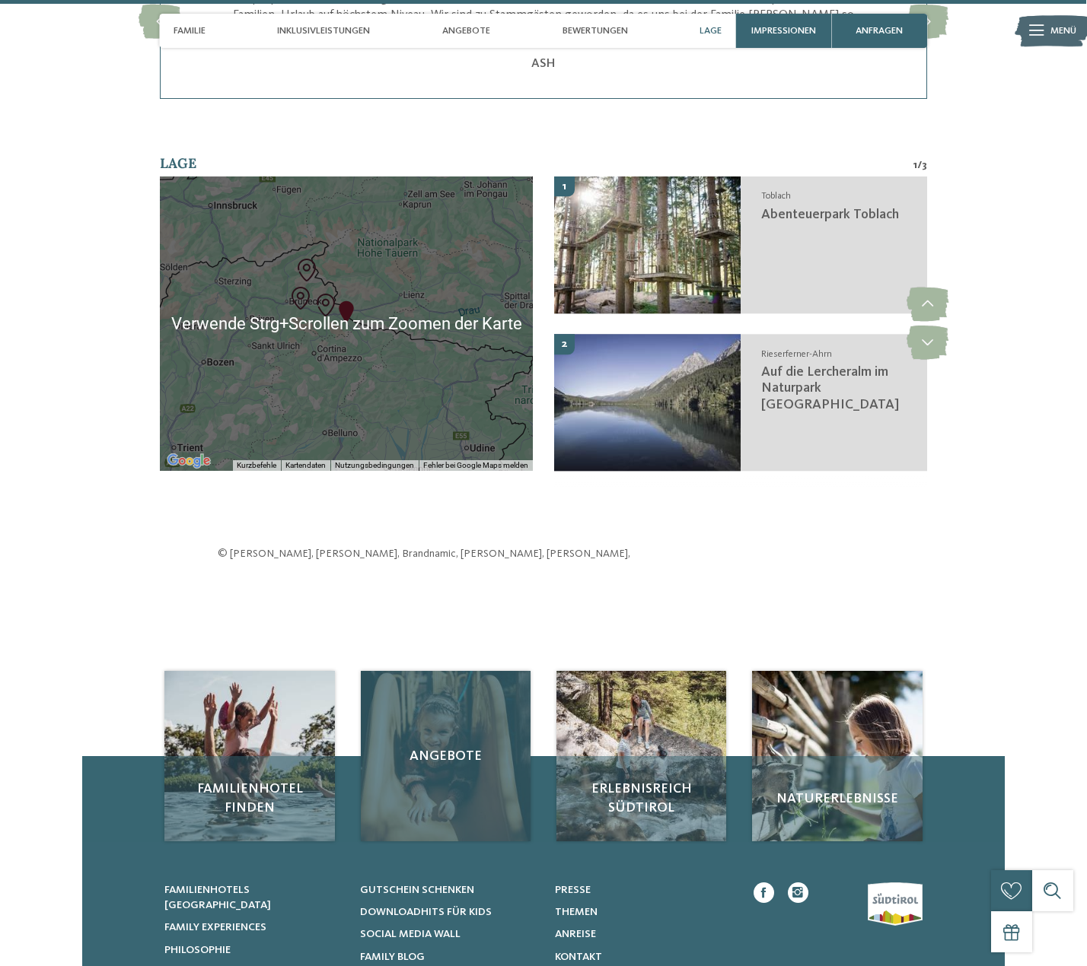
scroll to position [3870, 0]
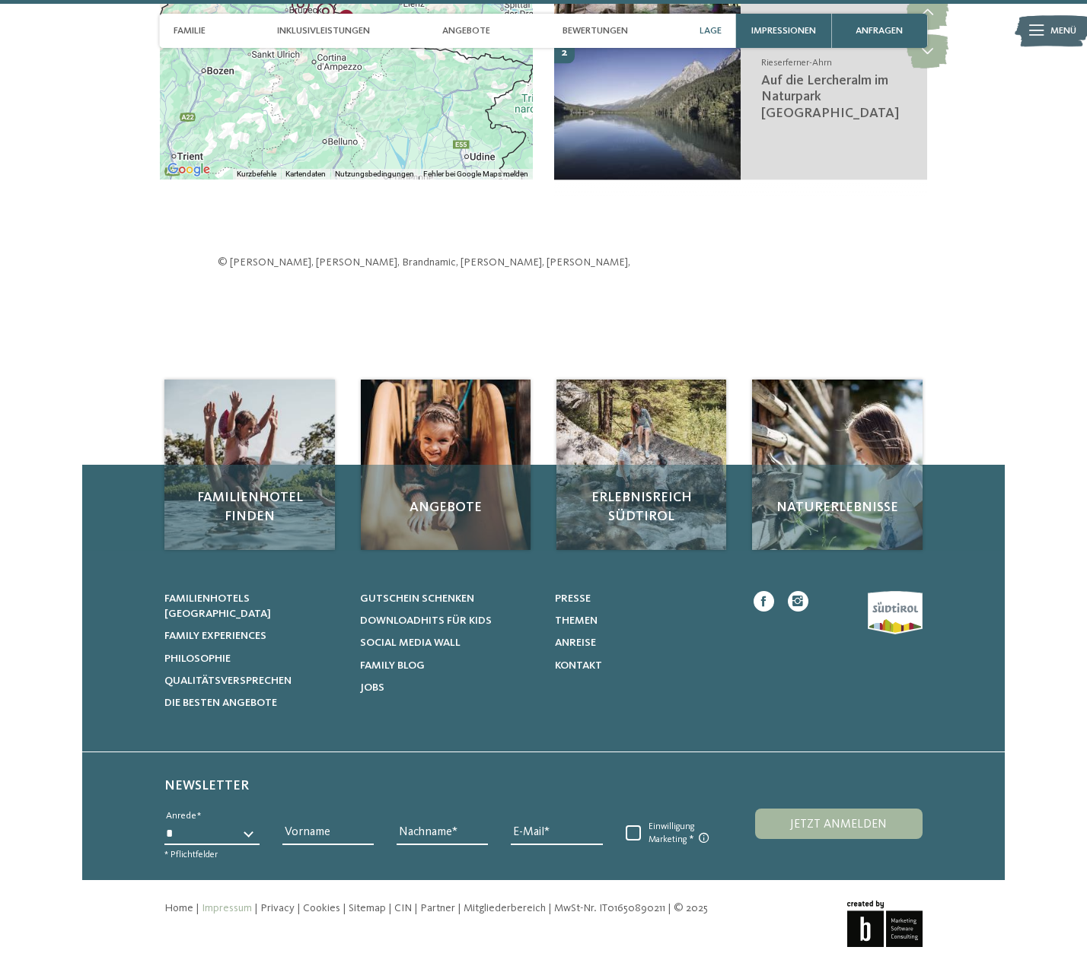
click at [214, 903] on link "Impressum" at bounding box center [227, 908] width 50 height 11
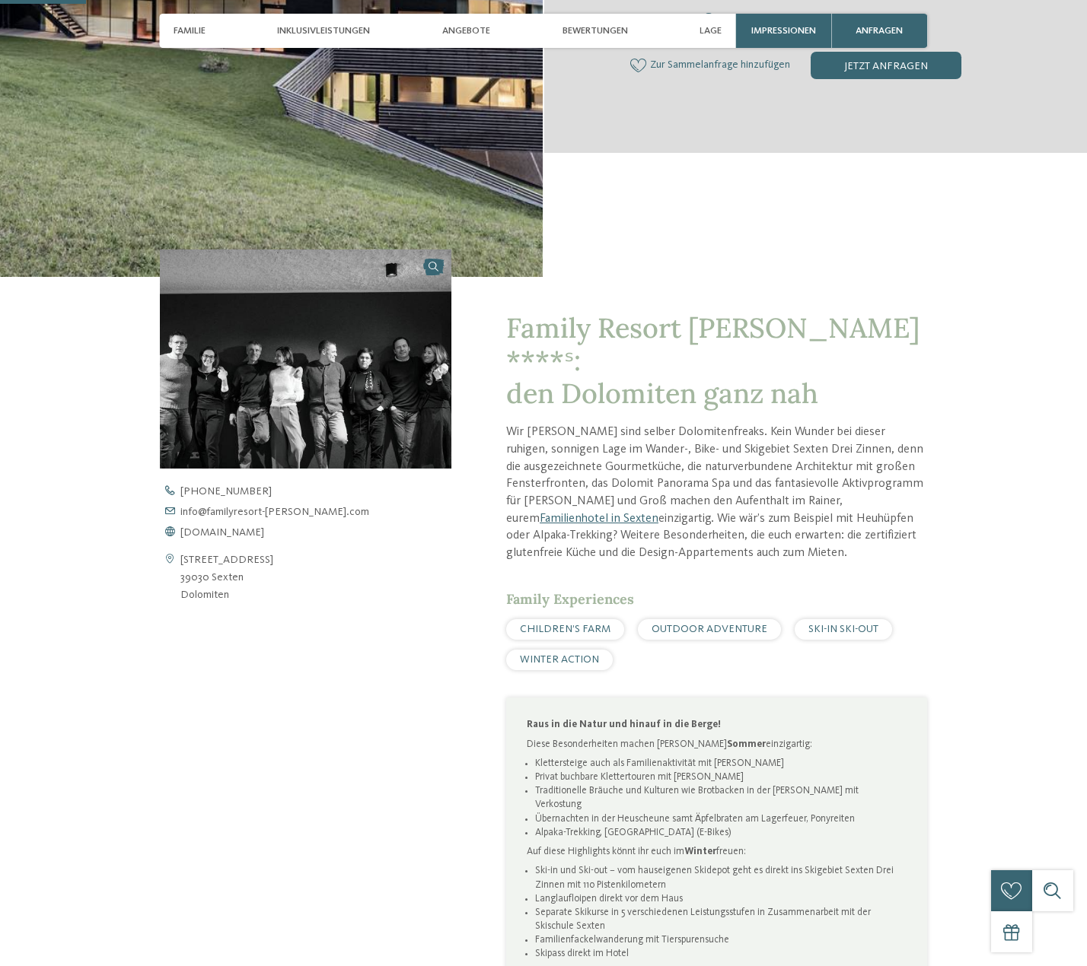
scroll to position [457, 0]
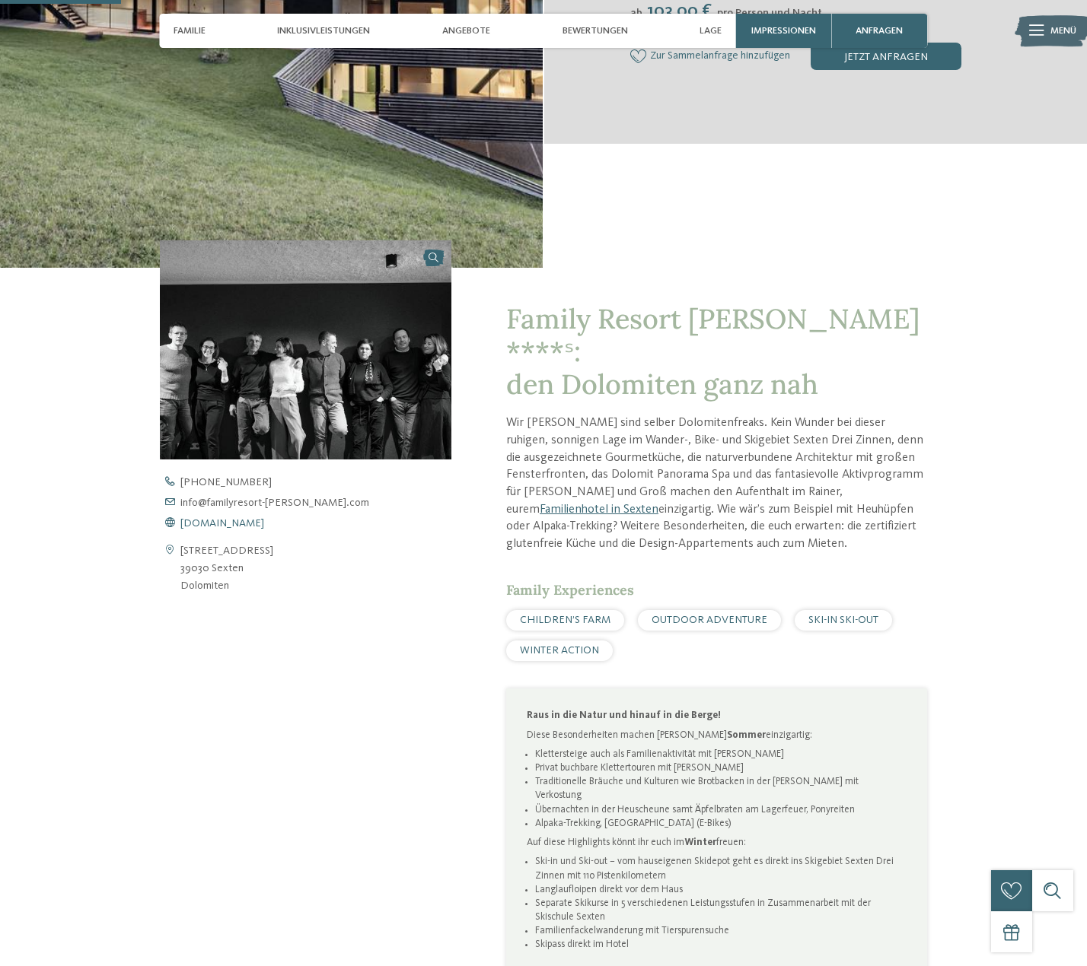
click at [227, 526] on span "[DOMAIN_NAME]" at bounding box center [222, 523] width 84 height 11
